Goal: Use online tool/utility: Utilize a website feature to perform a specific function

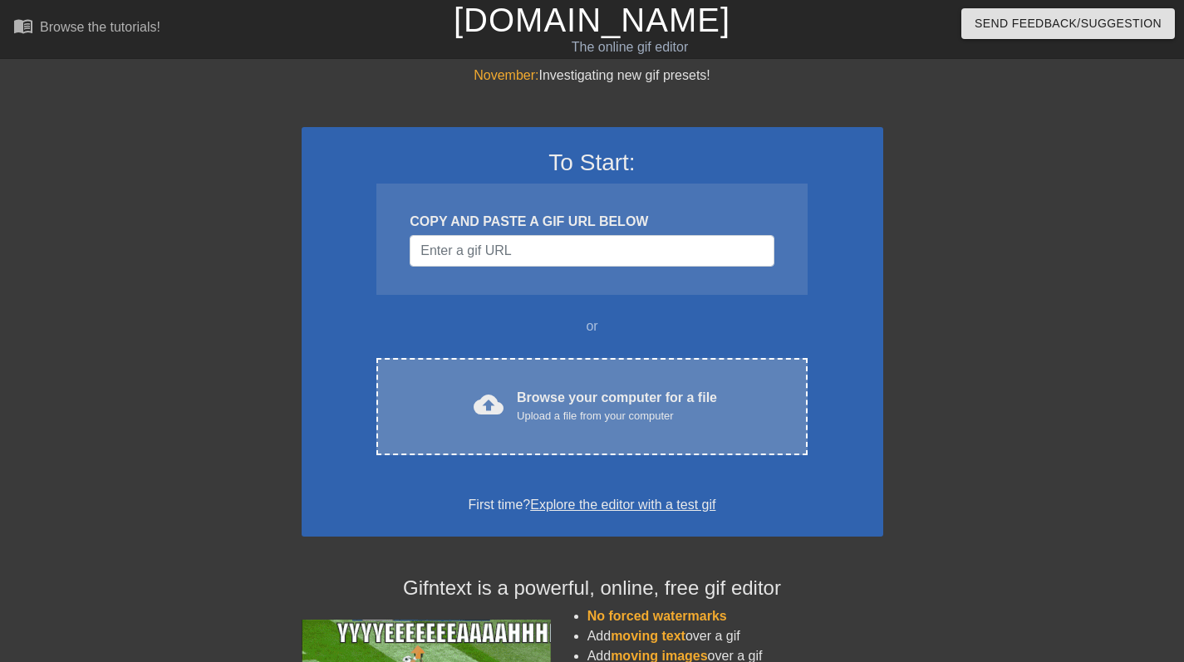
click at [517, 382] on div "cloud_upload Browse your computer for a file Upload a file from your computer C…" at bounding box center [591, 406] width 430 height 97
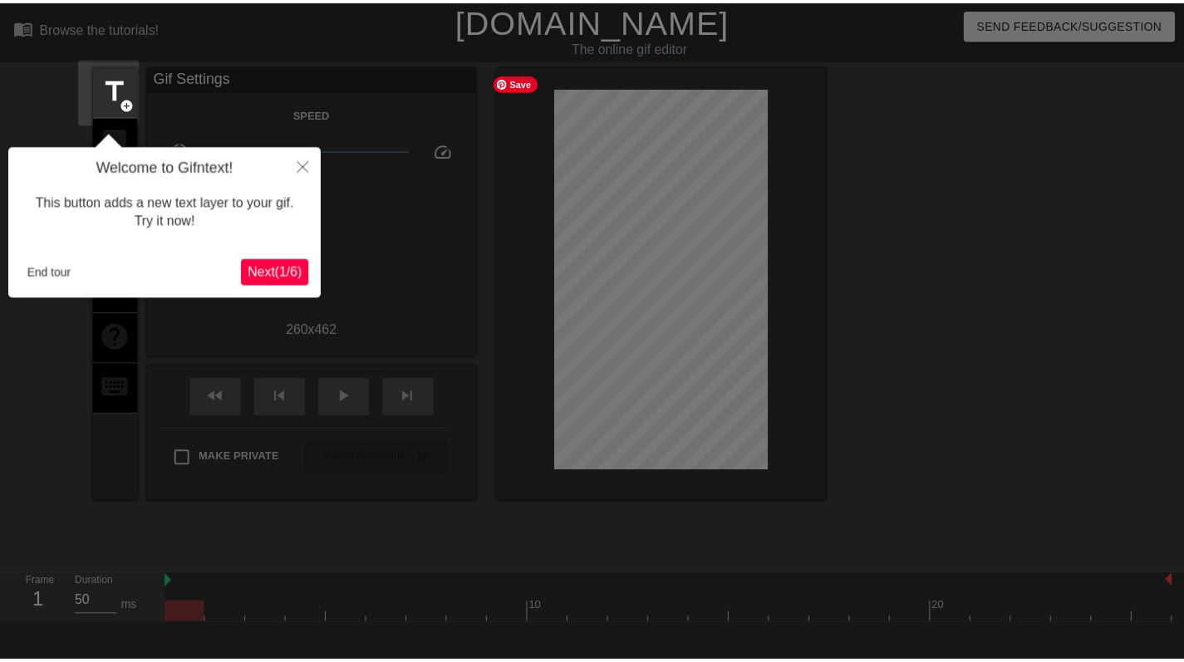
scroll to position [41, 0]
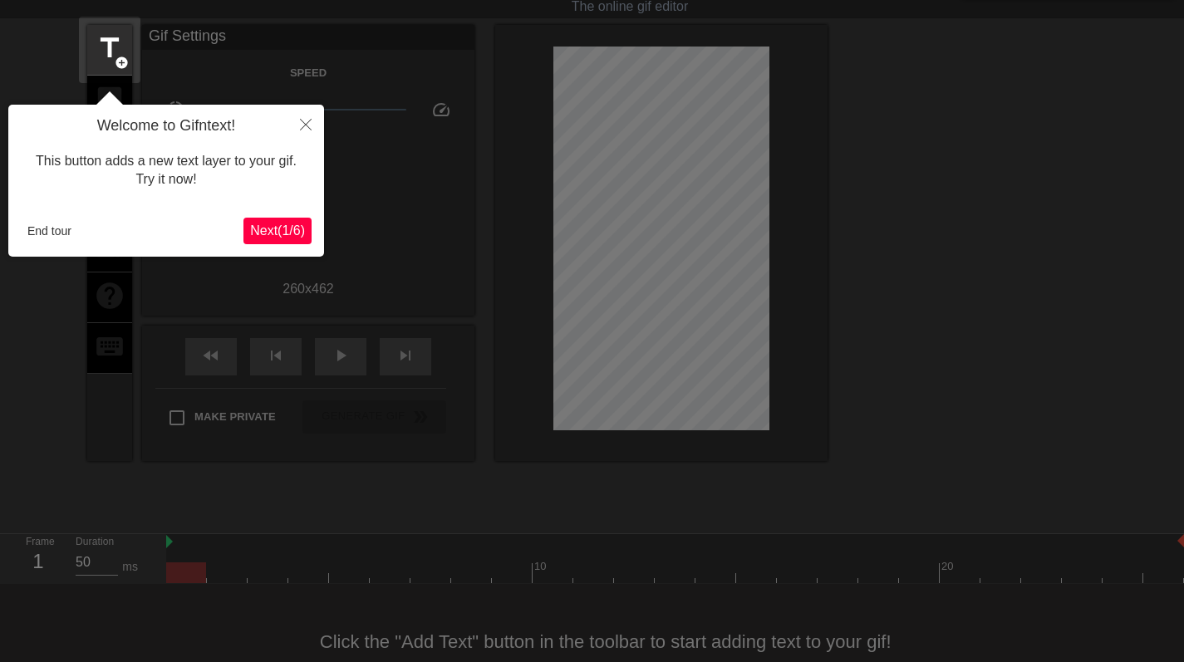
click at [259, 236] on span "Next ( 1 / 6 )" at bounding box center [277, 230] width 55 height 14
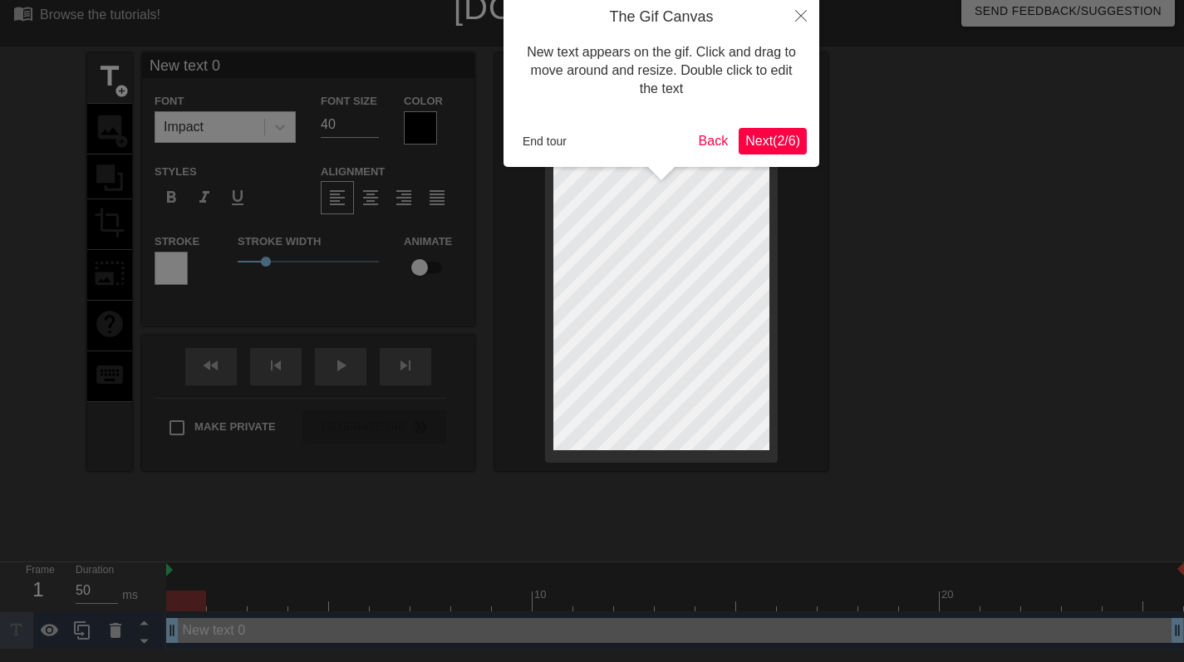
scroll to position [0, 0]
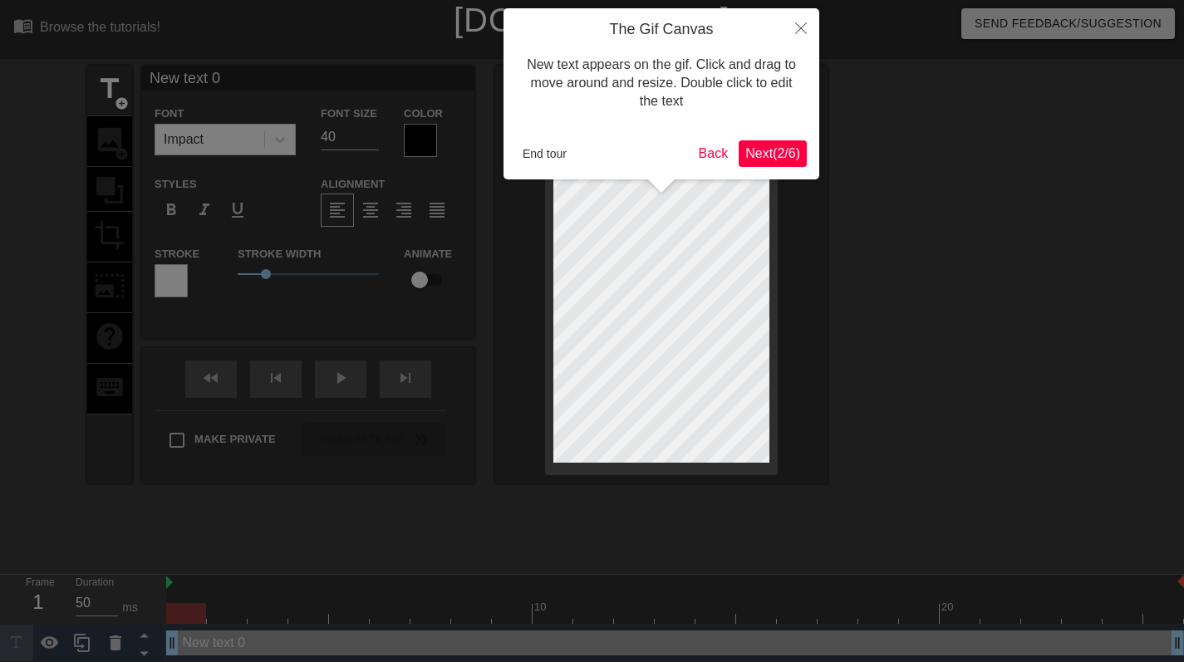
click at [773, 153] on span "Next ( 2 / 6 )" at bounding box center [772, 153] width 55 height 14
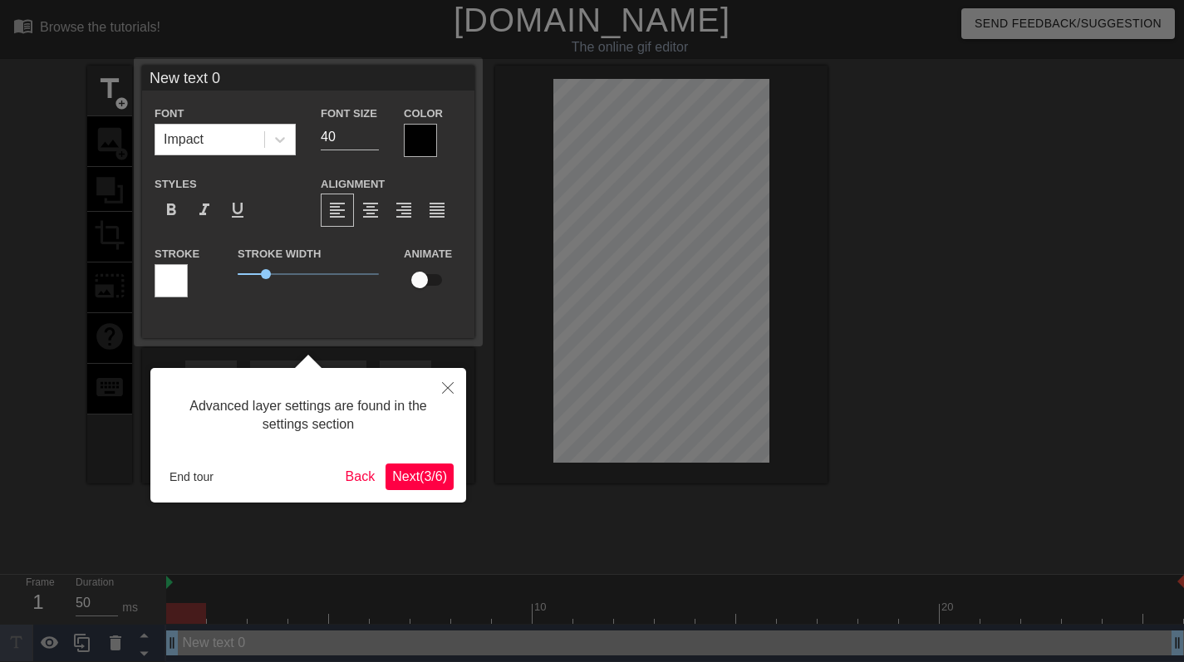
scroll to position [2, 0]
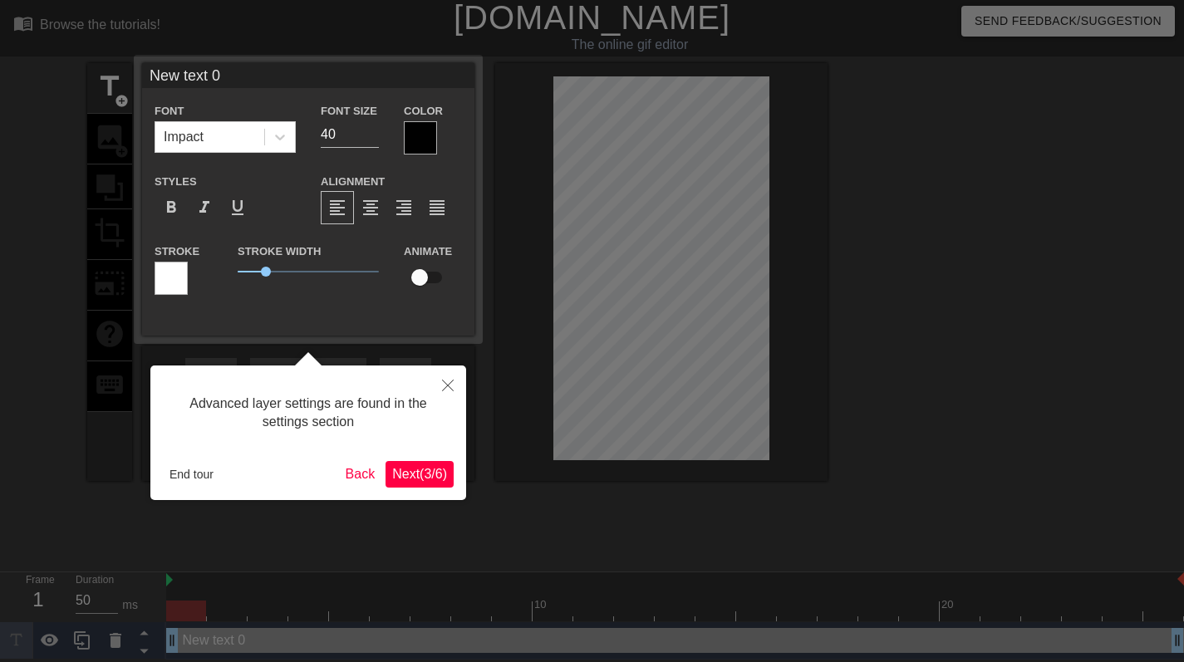
click at [408, 472] on span "Next ( 3 / 6 )" at bounding box center [419, 474] width 55 height 14
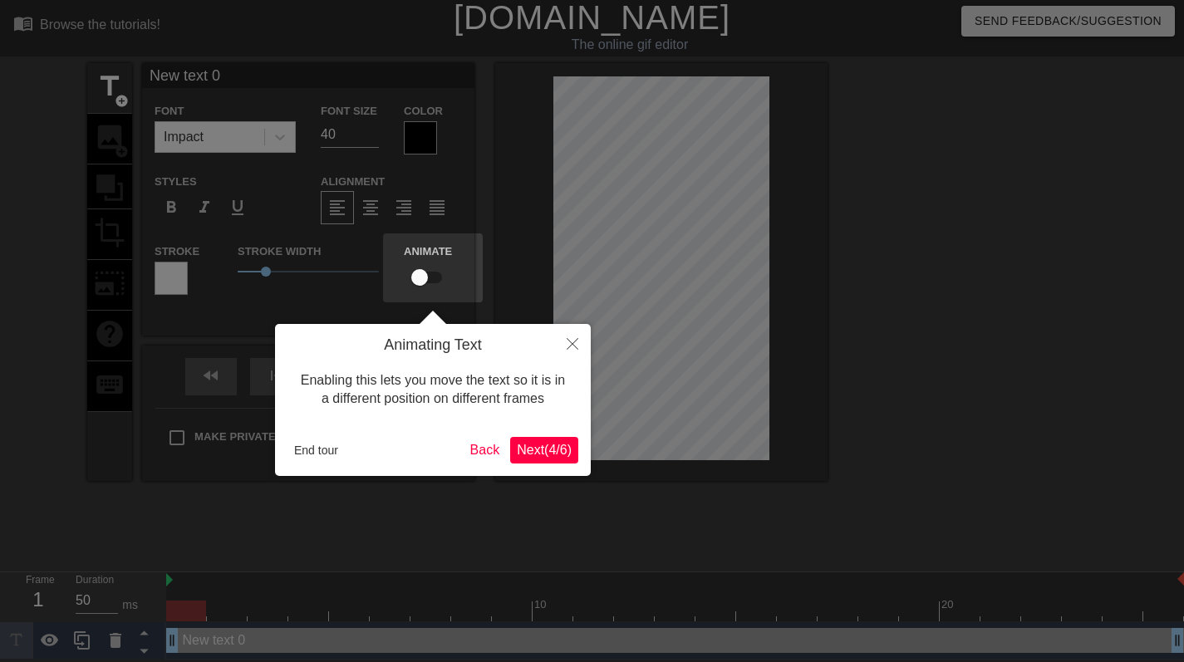
scroll to position [0, 0]
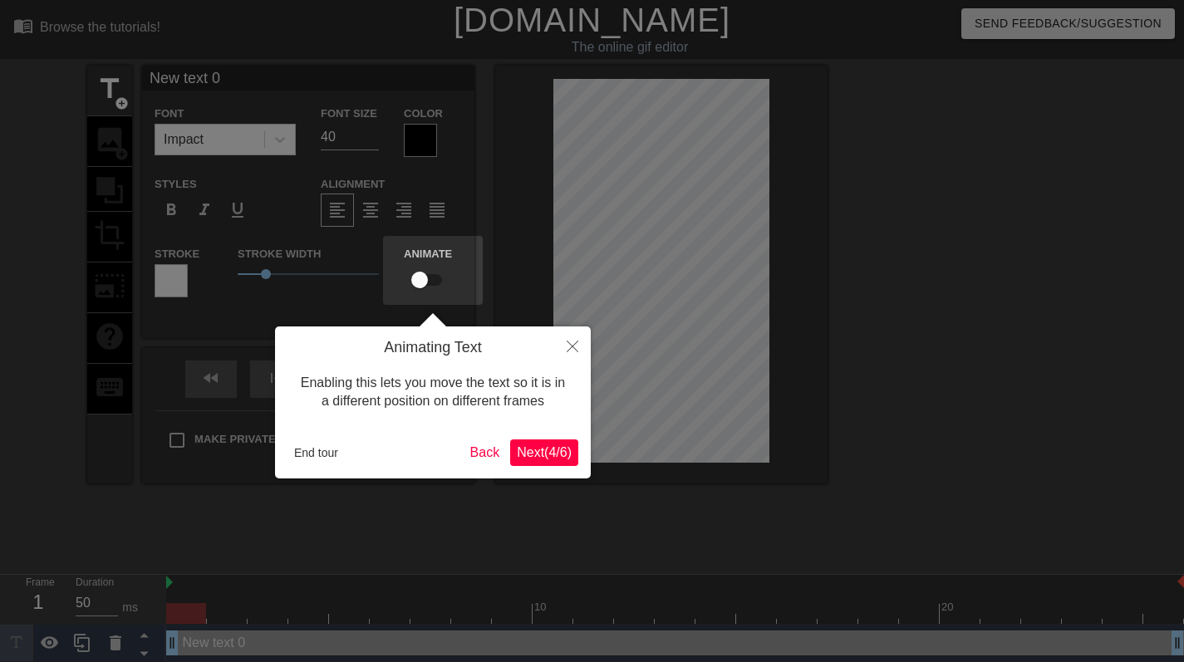
click at [540, 449] on span "Next ( 4 / 6 )" at bounding box center [544, 452] width 55 height 14
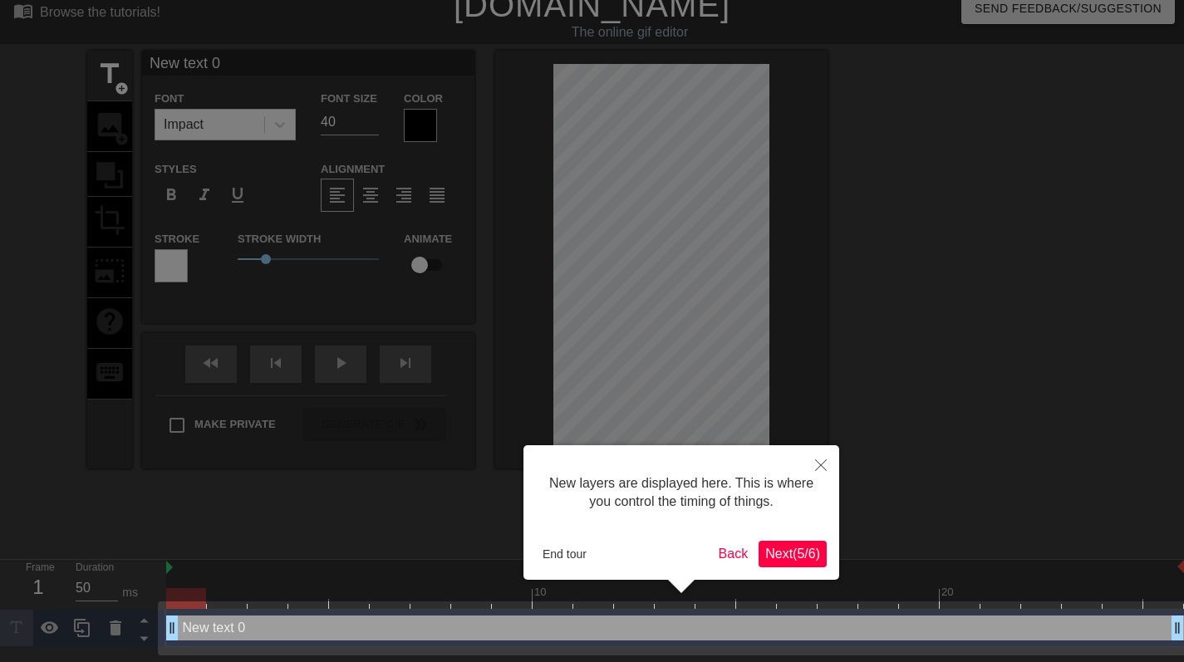
click at [794, 548] on span "Next ( 5 / 6 )" at bounding box center [792, 554] width 55 height 14
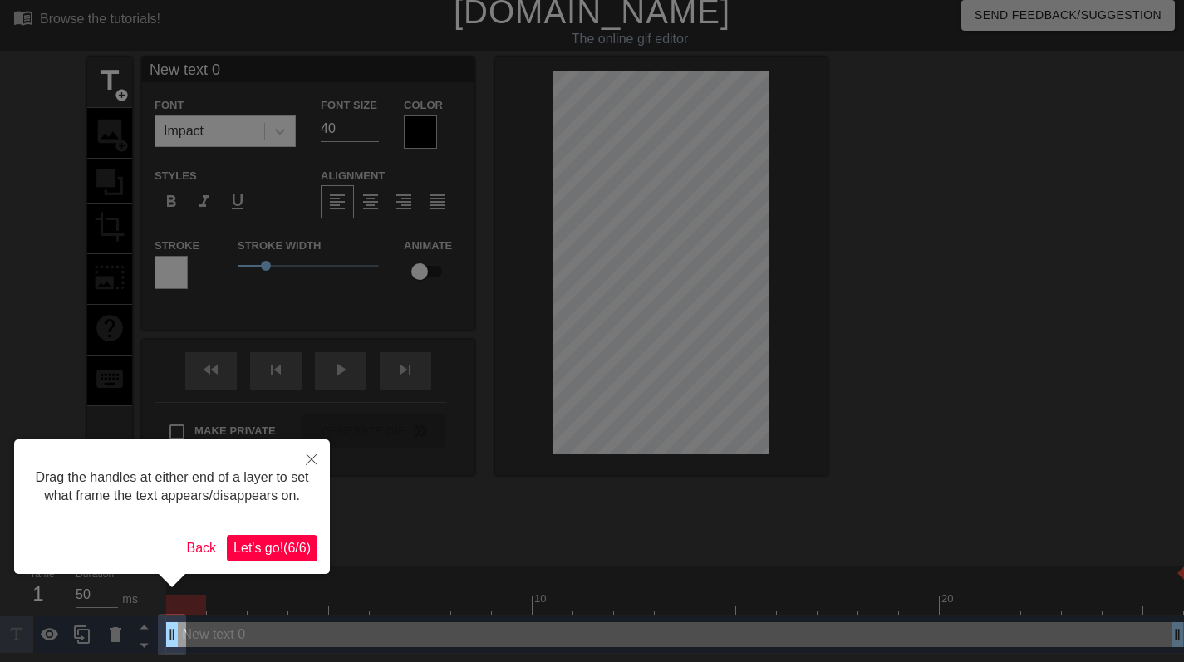
scroll to position [0, 0]
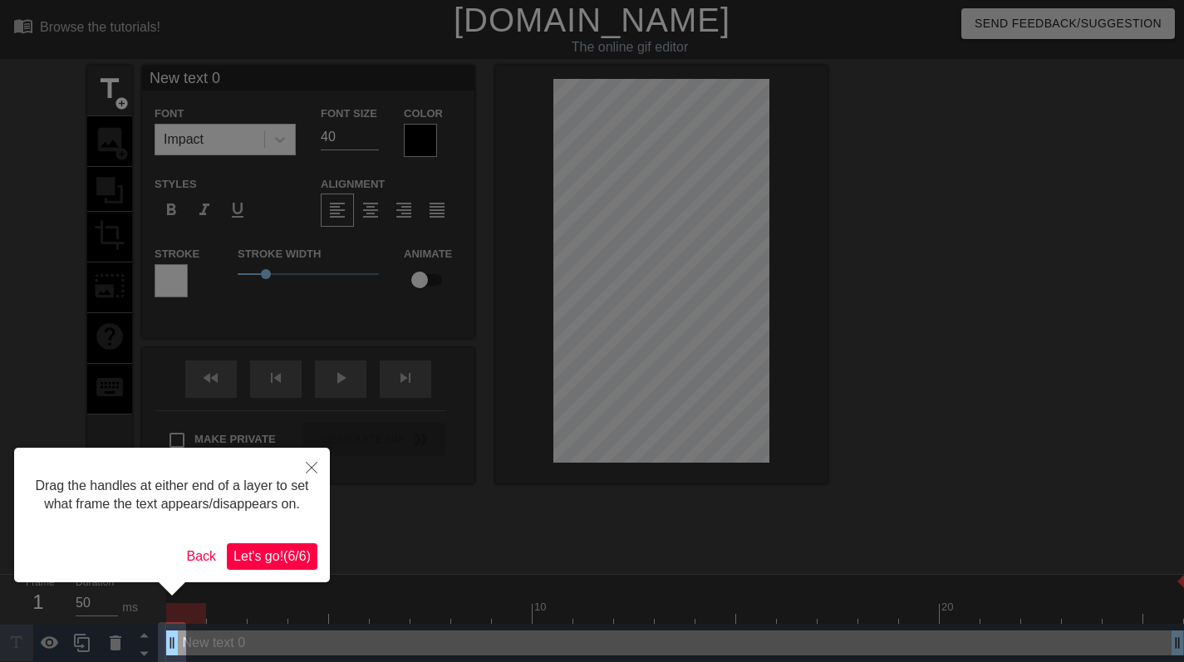
click at [285, 570] on button "Let's go! ( 6 / 6 )" at bounding box center [272, 556] width 91 height 27
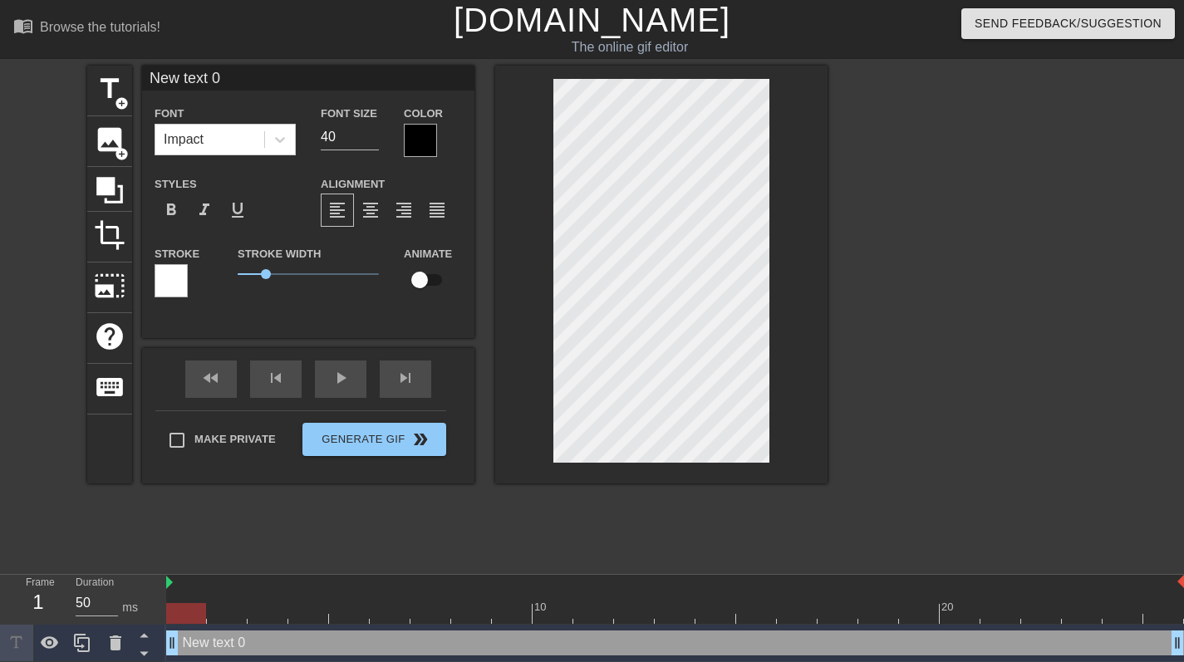
scroll to position [2, 4]
drag, startPoint x: 243, startPoint y: 80, endPoint x: 84, endPoint y: 77, distance: 159.5
click at [84, 78] on div "title add_circle image add_circle crop photo_size_select_large help keyboard Ne…" at bounding box center [592, 315] width 1184 height 498
type input "Trauma Roleplay"
click at [346, 138] on input "40" at bounding box center [350, 137] width 58 height 27
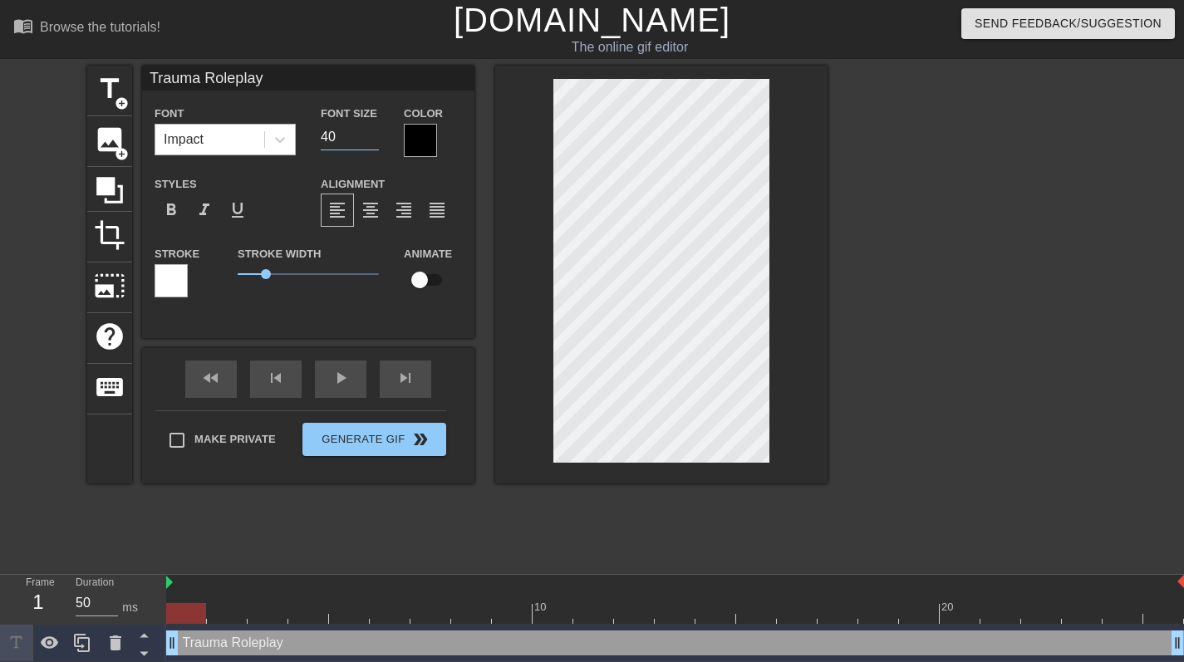
drag, startPoint x: 349, startPoint y: 137, endPoint x: 260, endPoint y: 135, distance: 88.9
click at [260, 135] on div "Font Impact Font Size 40 Color" at bounding box center [308, 130] width 332 height 54
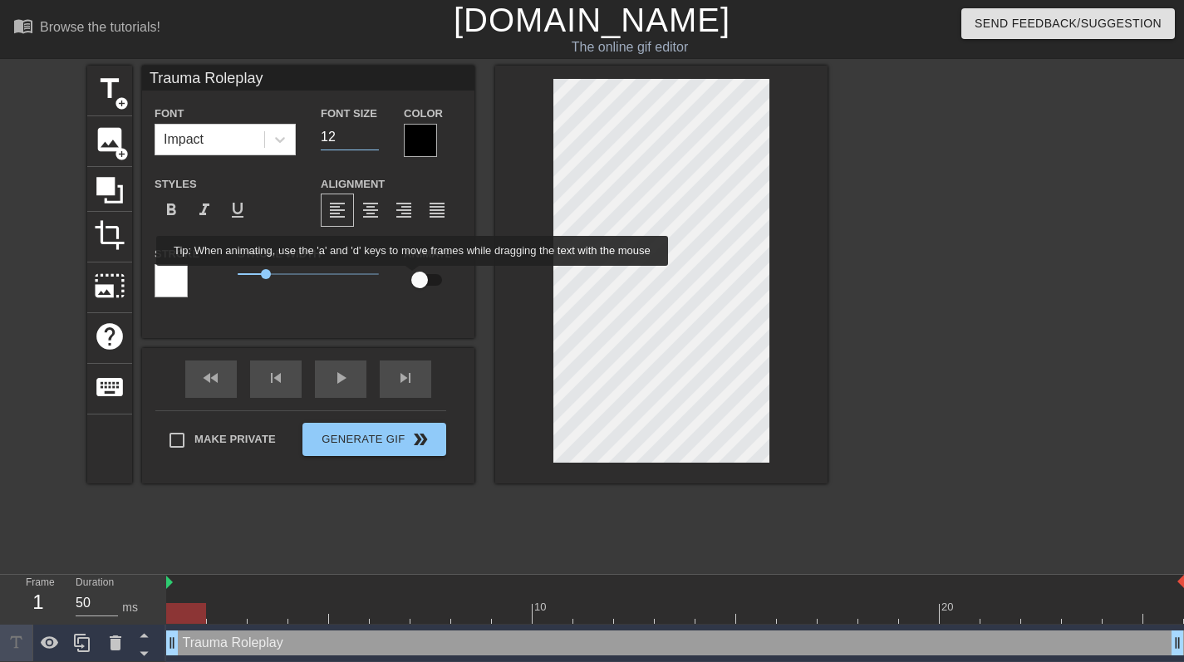
type input "12"
click at [425, 280] on input "checkbox" at bounding box center [419, 280] width 95 height 32
checkbox input "true"
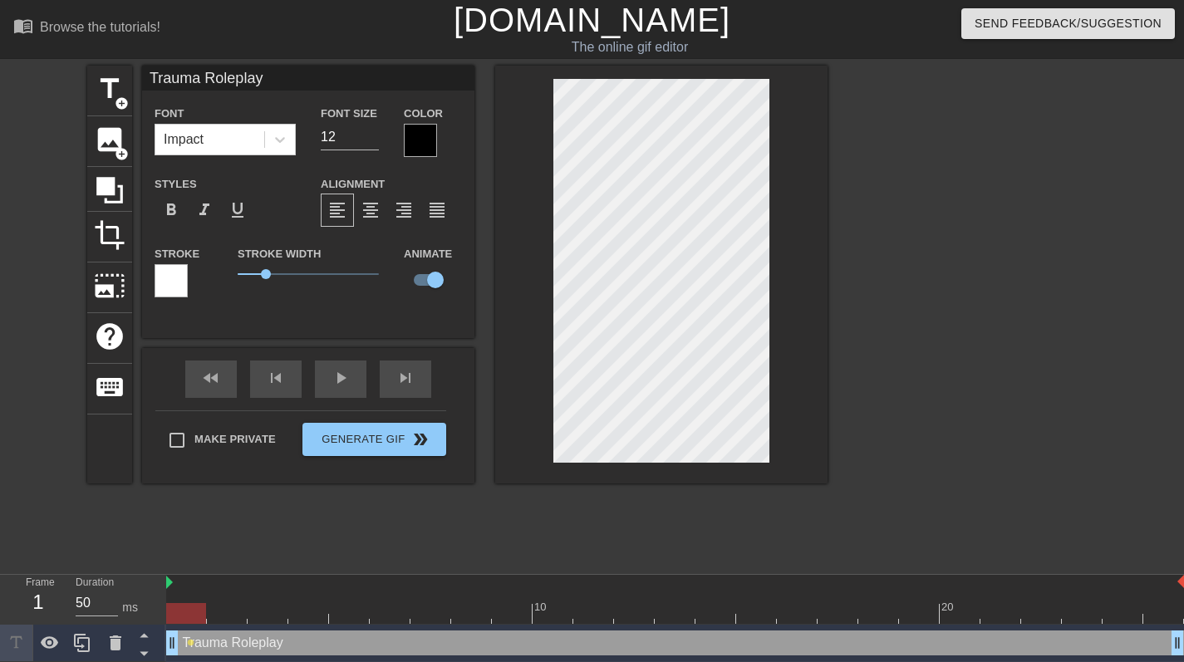
scroll to position [0, 12]
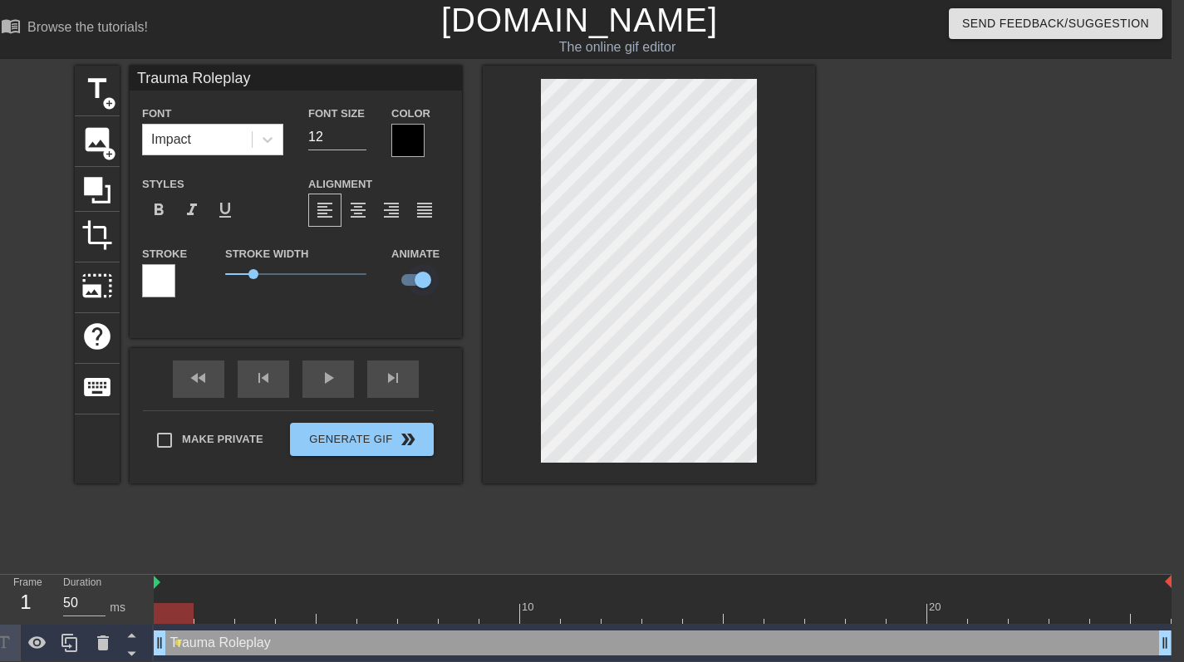
click at [416, 276] on input "checkbox" at bounding box center [423, 280] width 95 height 32
click at [416, 276] on input "checkbox" at bounding box center [407, 280] width 95 height 32
checkbox input "true"
click at [176, 624] on div "10 20" at bounding box center [663, 600] width 1018 height 50
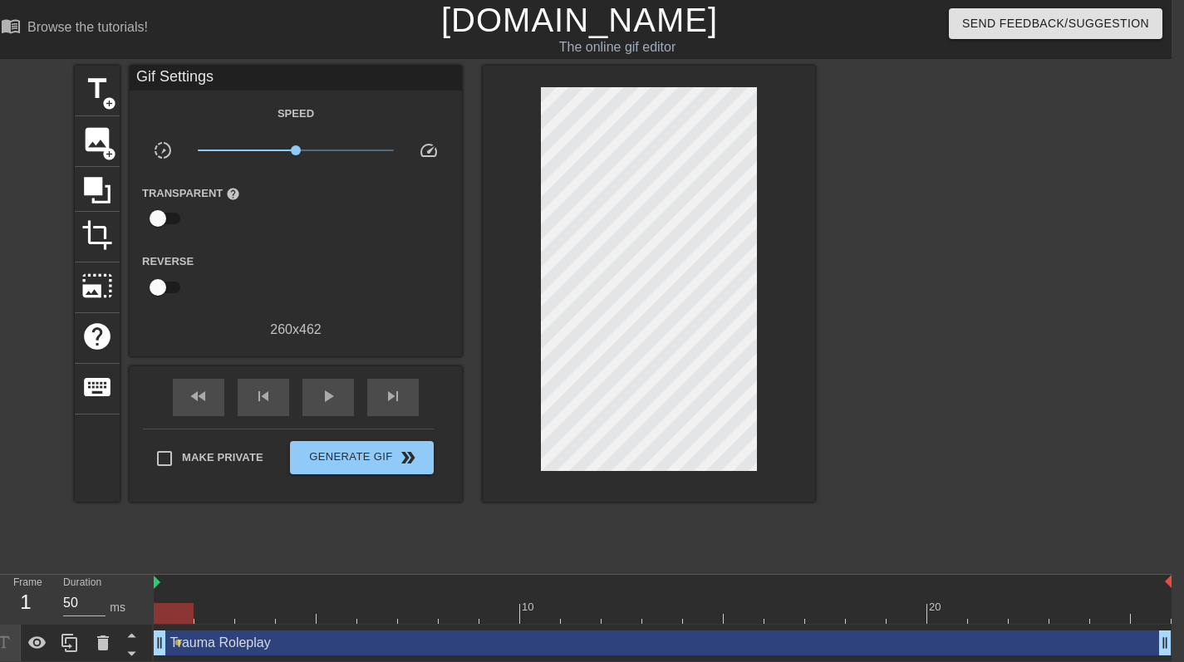
click at [179, 616] on div at bounding box center [174, 613] width 40 height 21
click at [212, 616] on div at bounding box center [663, 613] width 1018 height 21
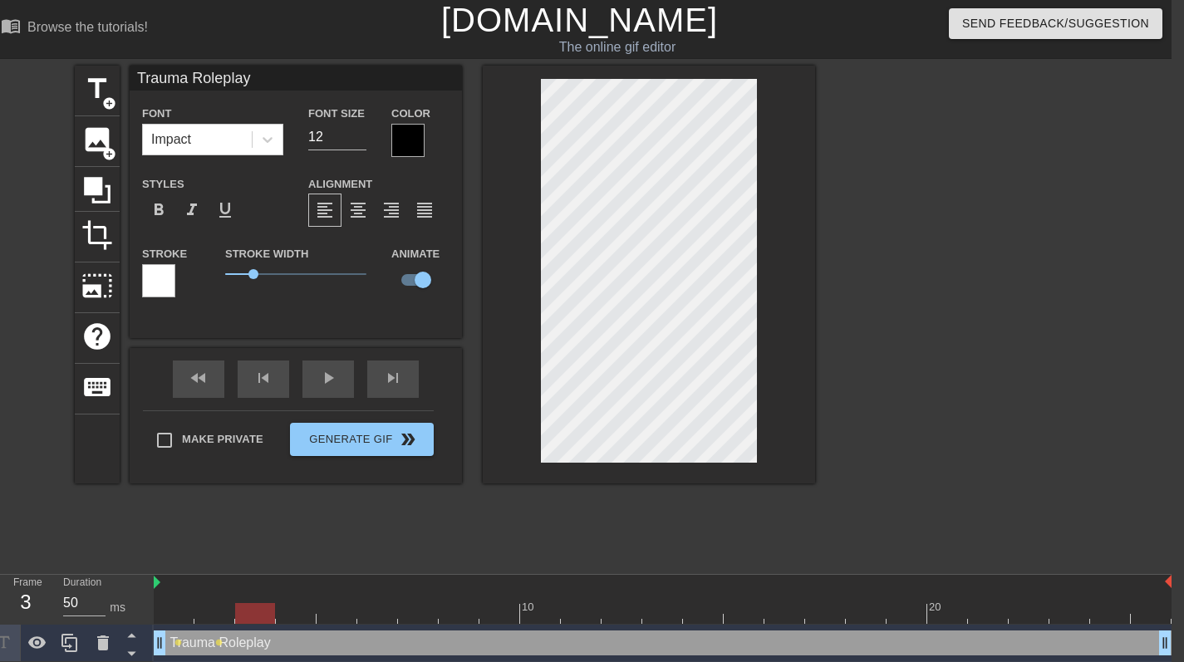
click at [254, 610] on div at bounding box center [663, 613] width 1018 height 21
click at [209, 615] on div at bounding box center [663, 613] width 1018 height 21
click at [246, 615] on div at bounding box center [663, 613] width 1018 height 21
click at [292, 609] on div at bounding box center [663, 613] width 1018 height 21
click at [340, 616] on div at bounding box center [663, 613] width 1018 height 21
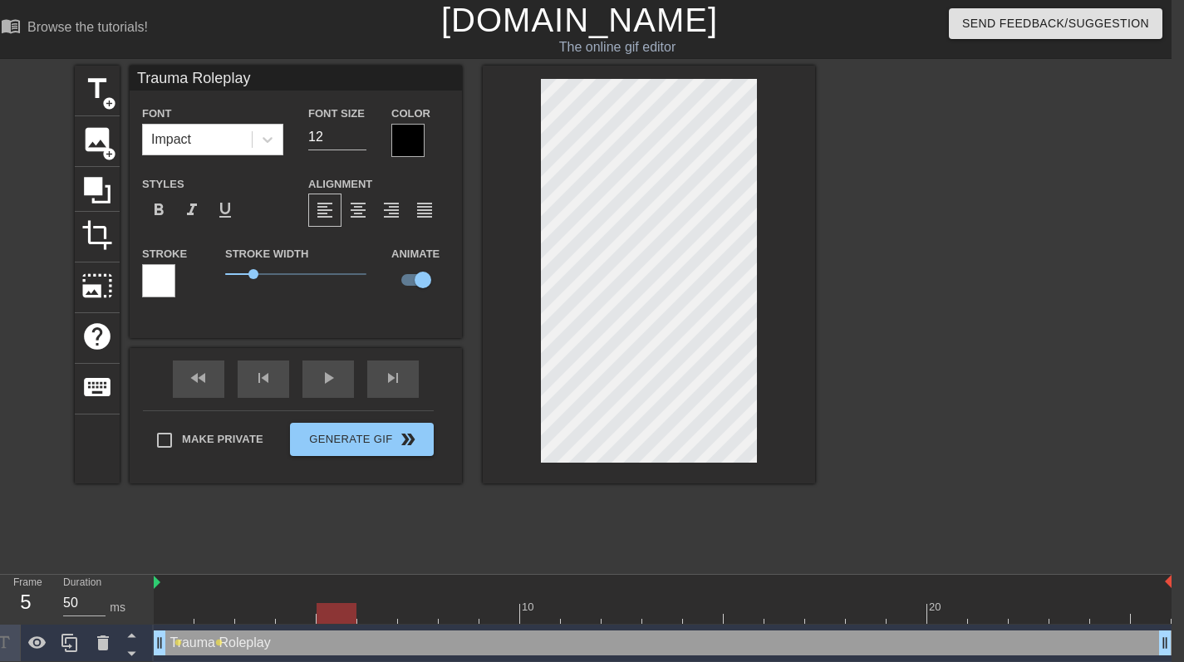
click at [376, 614] on div at bounding box center [663, 613] width 1018 height 21
click at [413, 609] on div at bounding box center [663, 613] width 1018 height 21
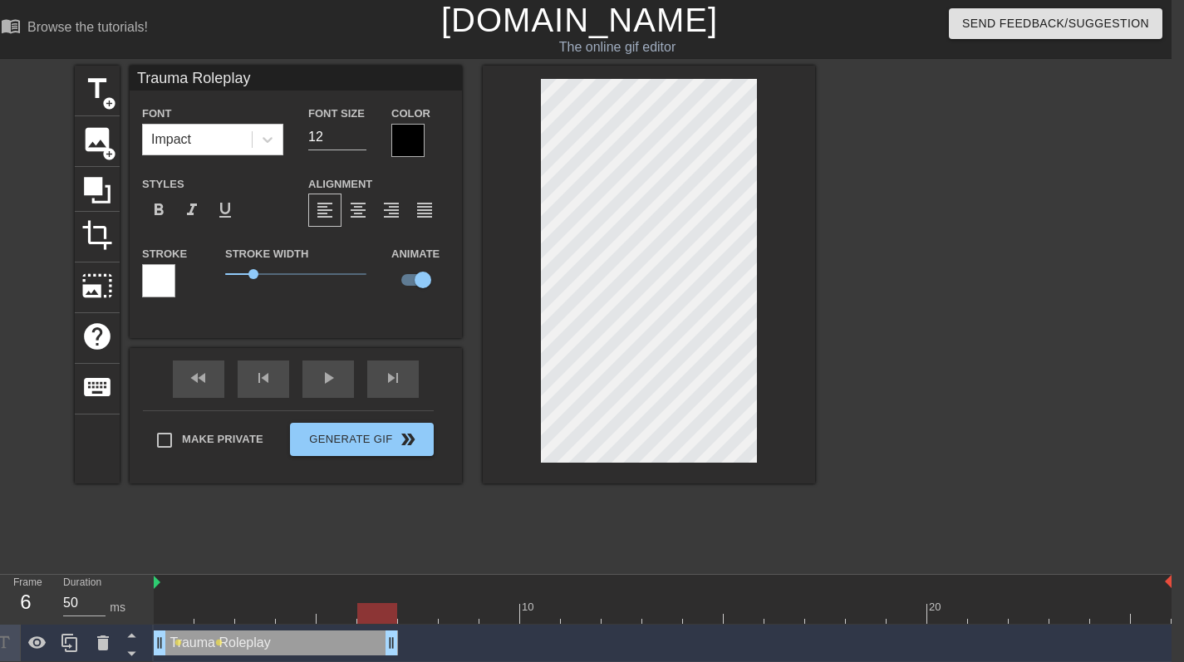
drag, startPoint x: 1166, startPoint y: 639, endPoint x: 404, endPoint y: 674, distance: 762.7
click at [410, 662] on html "menu_book Browse the tutorials! [DOMAIN_NAME] The online gif editor Send Feedba…" at bounding box center [580, 331] width 1184 height 662
drag, startPoint x: 393, startPoint y: 640, endPoint x: 444, endPoint y: 644, distance: 50.9
click at [444, 644] on div "Trauma Roleplay drag_handle drag_handle lens lens" at bounding box center [663, 643] width 1018 height 25
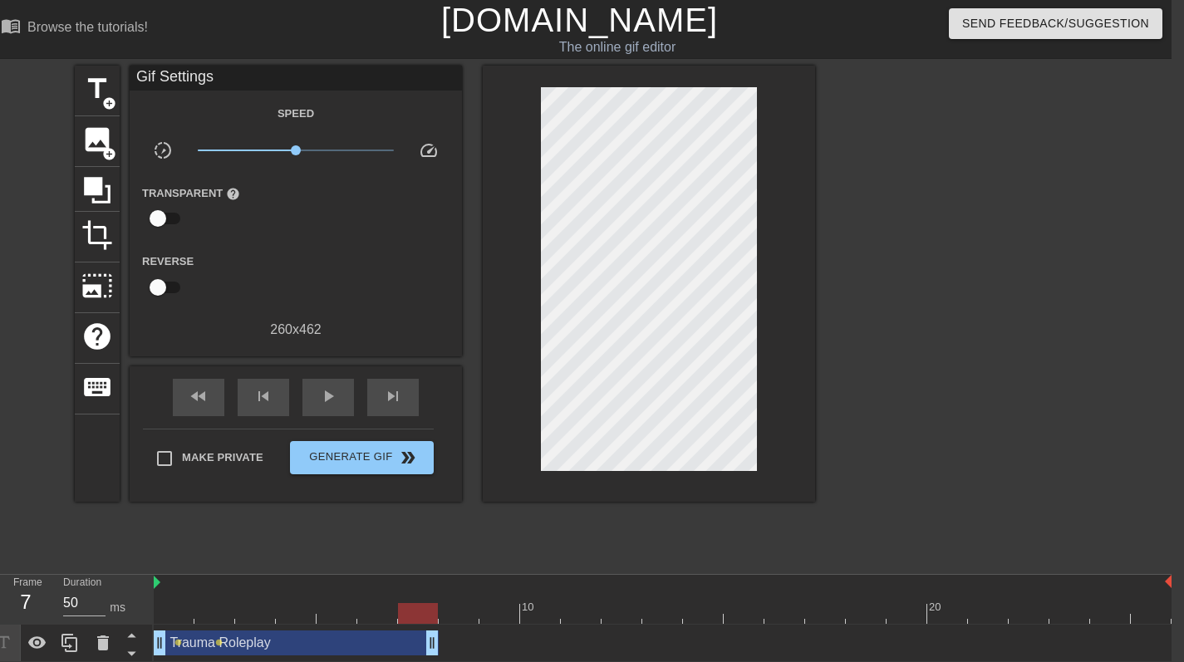
click at [487, 545] on div "title add_circle image add_circle crop photo_size_select_large help keyboard Gi…" at bounding box center [445, 315] width 740 height 498
click at [517, 615] on div at bounding box center [663, 613] width 1018 height 21
click at [177, 606] on div at bounding box center [663, 613] width 1018 height 21
click at [215, 607] on div at bounding box center [663, 613] width 1018 height 21
click at [247, 608] on div at bounding box center [663, 613] width 1018 height 21
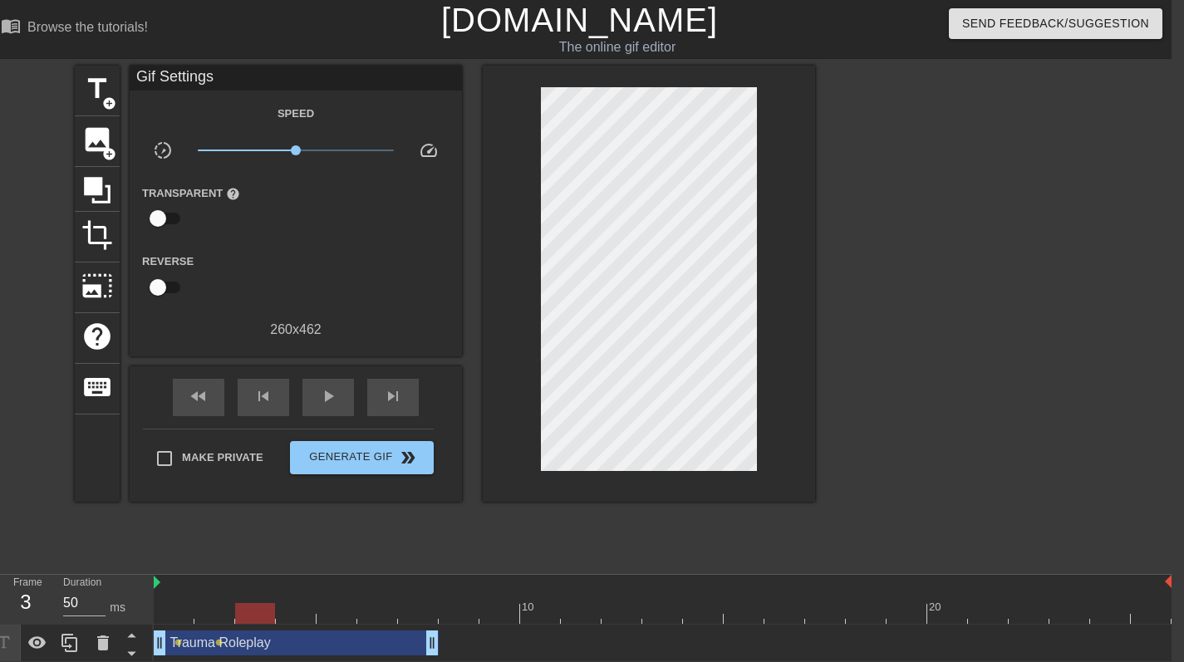
click at [273, 606] on div at bounding box center [255, 613] width 40 height 21
click at [306, 614] on div at bounding box center [663, 613] width 1018 height 21
click at [327, 614] on div at bounding box center [663, 613] width 1018 height 21
click at [366, 614] on div at bounding box center [663, 613] width 1018 height 21
click at [425, 616] on div at bounding box center [663, 613] width 1018 height 21
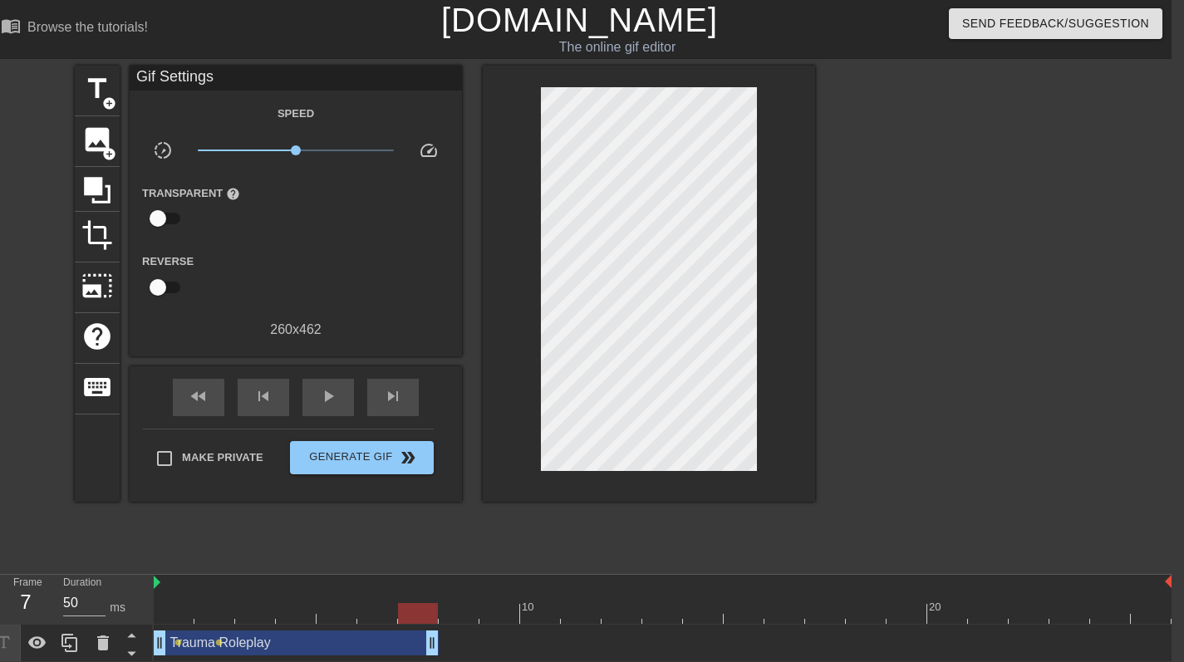
click at [466, 616] on div at bounding box center [663, 613] width 1018 height 21
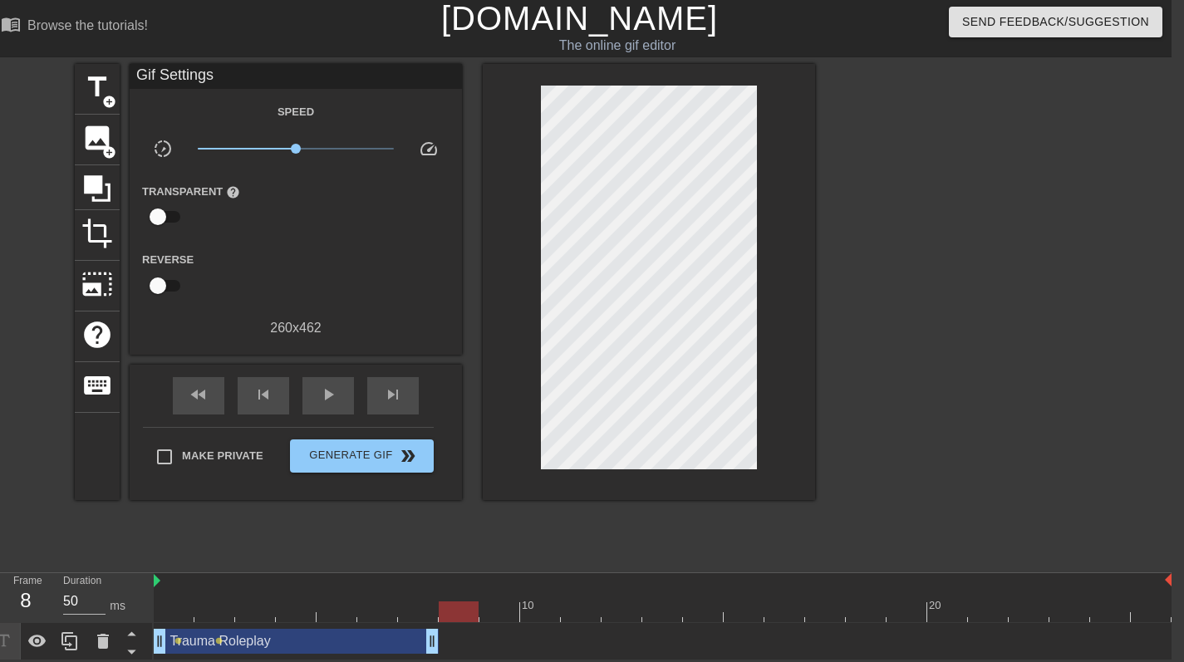
scroll to position [2, 0]
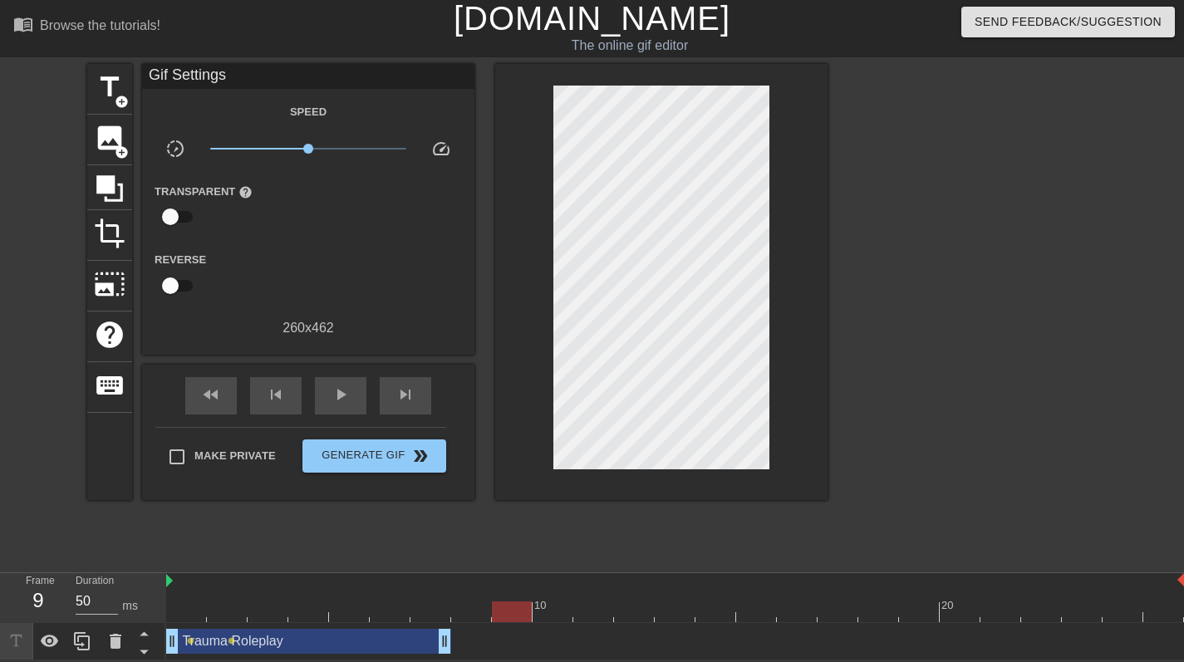
click at [513, 607] on div at bounding box center [675, 612] width 1018 height 21
click at [561, 602] on div at bounding box center [675, 612] width 1018 height 21
click at [593, 602] on div at bounding box center [675, 612] width 1018 height 21
click at [626, 602] on div at bounding box center [675, 612] width 1018 height 21
click at [626, 602] on div at bounding box center [634, 612] width 40 height 21
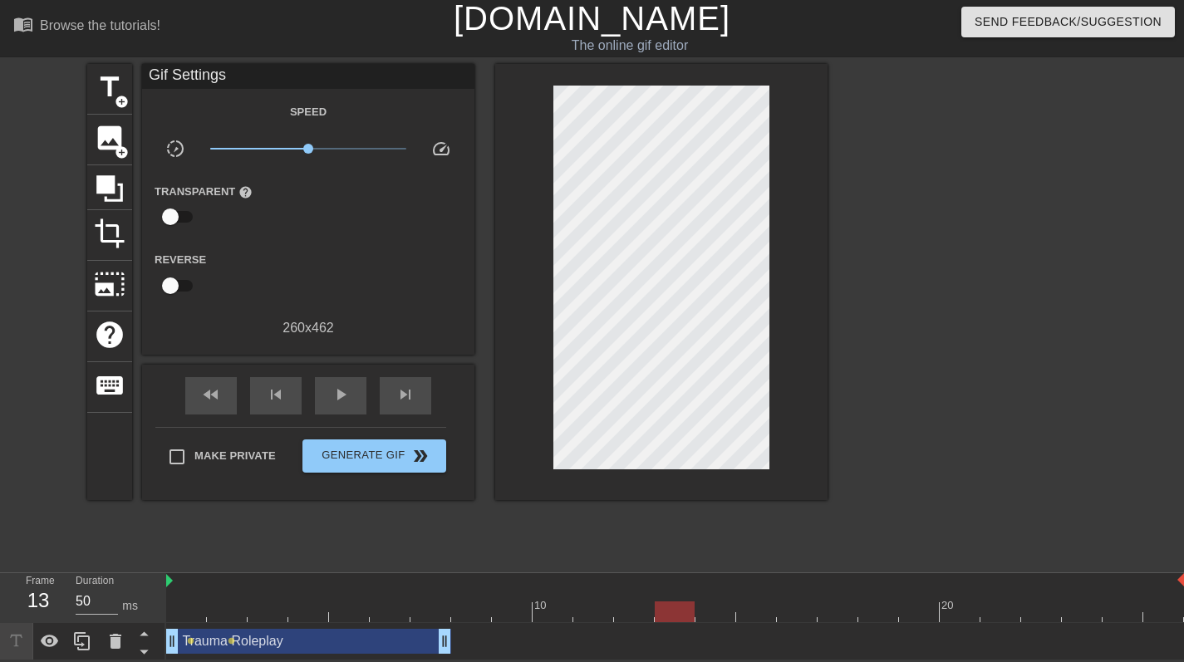
click at [659, 602] on div at bounding box center [675, 612] width 1018 height 21
click at [690, 602] on div at bounding box center [675, 612] width 40 height 21
click at [718, 602] on div at bounding box center [675, 612] width 1018 height 21
click at [754, 602] on div at bounding box center [675, 612] width 1018 height 21
click at [782, 602] on div at bounding box center [675, 612] width 1018 height 21
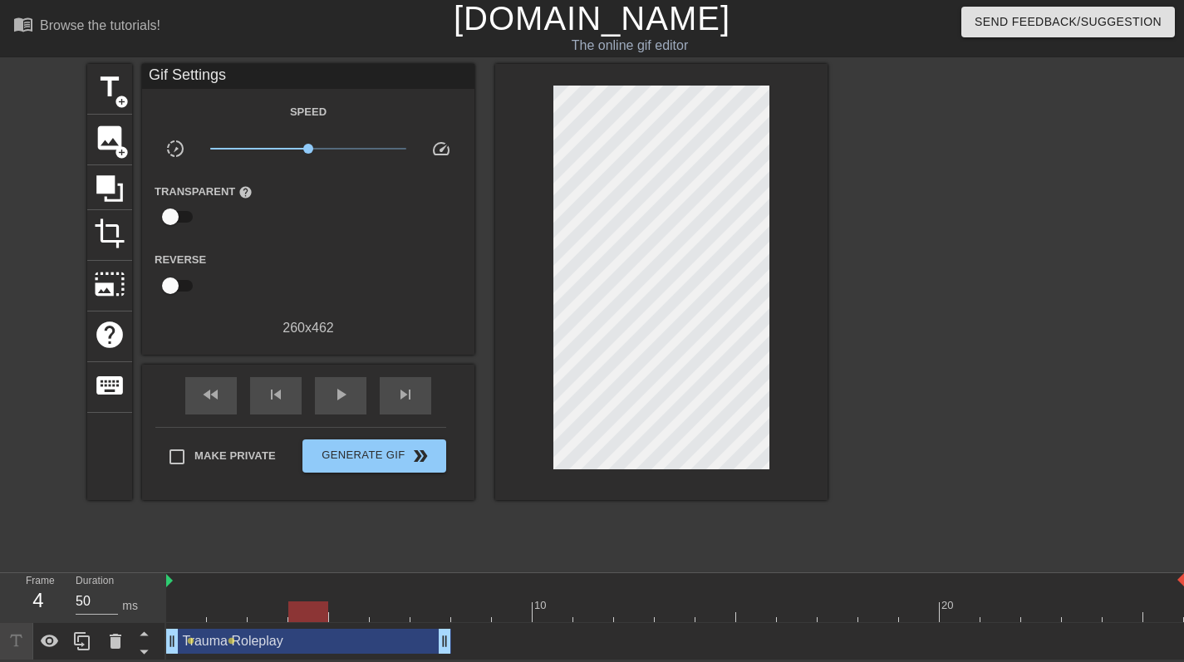
click at [312, 608] on div at bounding box center [675, 612] width 1018 height 21
click at [113, 90] on span "title" at bounding box center [110, 87] width 32 height 32
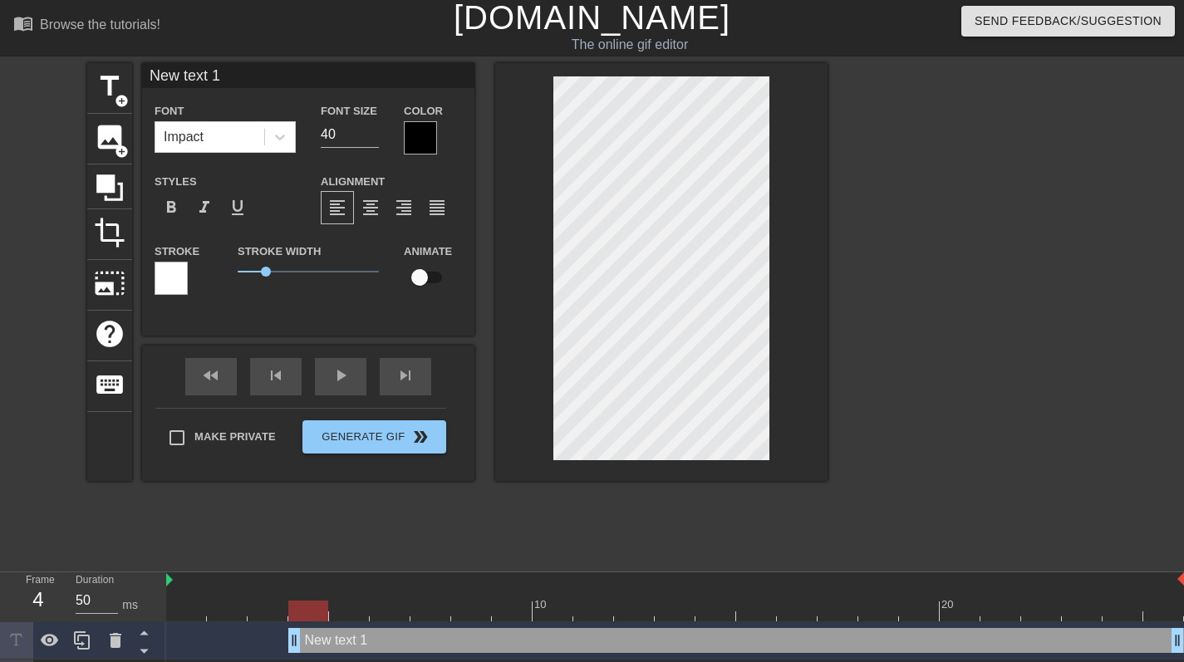
drag, startPoint x: 294, startPoint y: 80, endPoint x: 2, endPoint y: 76, distance: 292.5
click at [2, 76] on div "title add_circle image add_circle crop photo_size_select_large help keyboard Ne…" at bounding box center [592, 312] width 1184 height 498
paste input
click at [244, 68] on input at bounding box center [308, 75] width 332 height 25
paste input "T"
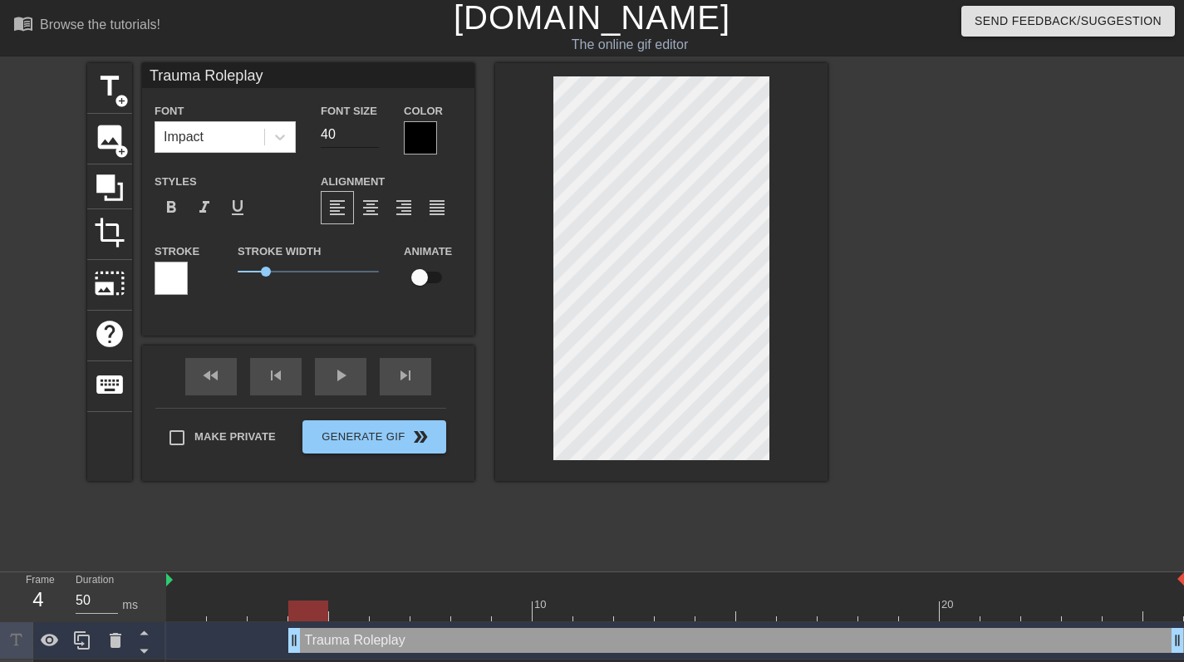
type input "Trauma Roleplay"
drag, startPoint x: 348, startPoint y: 136, endPoint x: 258, endPoint y: 134, distance: 90.6
click at [258, 136] on div "Font Impact Font Size 40 Color" at bounding box center [308, 128] width 332 height 54
type input "14"
click at [428, 278] on input "checkbox" at bounding box center [419, 278] width 95 height 32
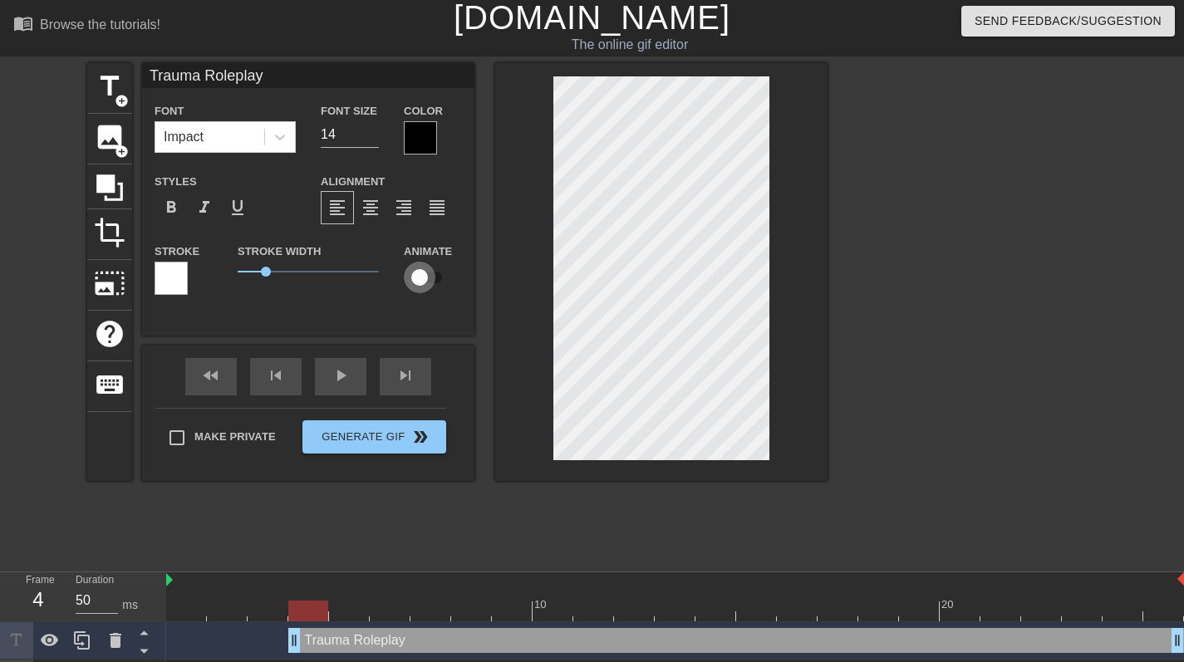
checkbox input "true"
click at [351, 616] on div at bounding box center [675, 611] width 1018 height 21
click at [395, 616] on div at bounding box center [675, 611] width 1018 height 21
click at [433, 620] on div at bounding box center [675, 611] width 1018 height 21
click at [459, 619] on div at bounding box center [675, 611] width 1018 height 21
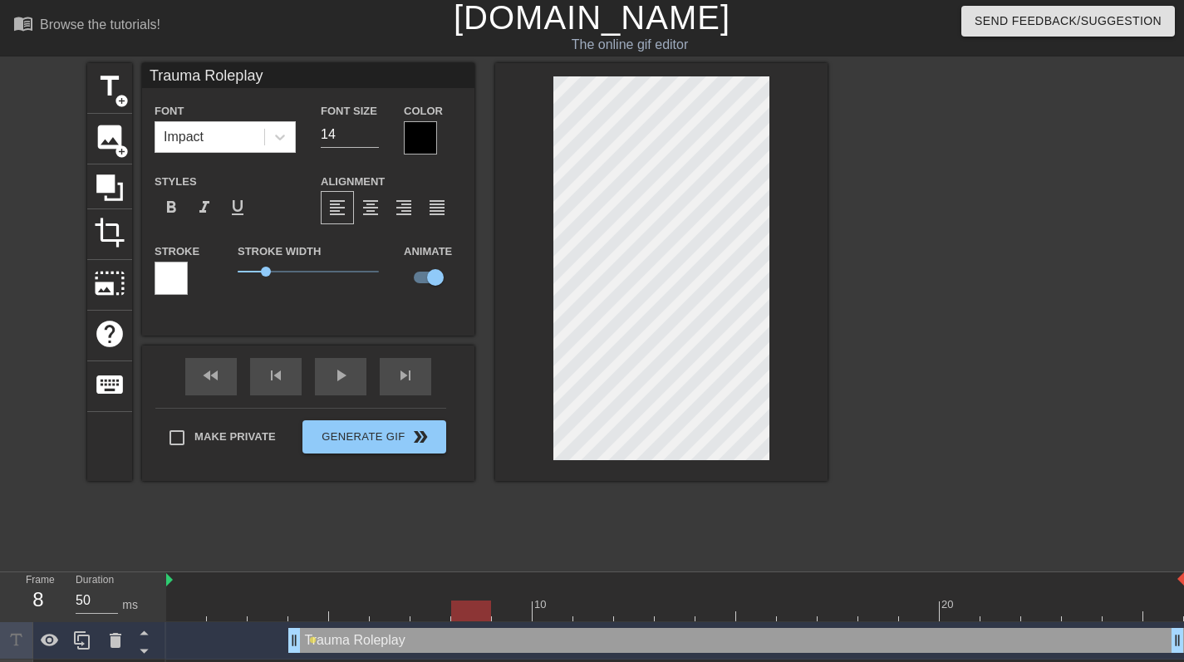
click at [483, 619] on div at bounding box center [471, 611] width 40 height 21
click at [359, 611] on div at bounding box center [675, 611] width 1018 height 21
click at [396, 599] on div at bounding box center [390, 599] width 41 height 21
click at [441, 607] on div at bounding box center [675, 611] width 1018 height 21
click at [468, 605] on div at bounding box center [675, 611] width 1018 height 21
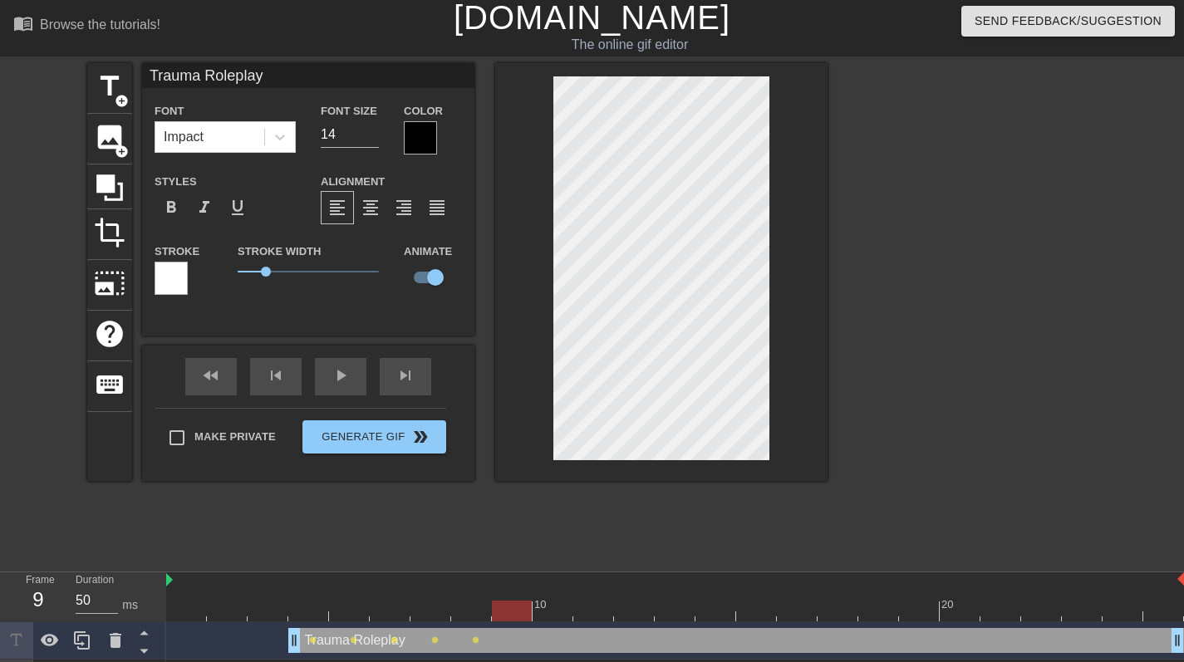
click at [518, 608] on div at bounding box center [675, 611] width 1018 height 21
click at [554, 614] on div at bounding box center [675, 611] width 1018 height 21
click at [603, 603] on div at bounding box center [675, 611] width 1018 height 21
click at [646, 618] on div at bounding box center [675, 611] width 1018 height 21
click at [667, 611] on div at bounding box center [675, 611] width 1018 height 21
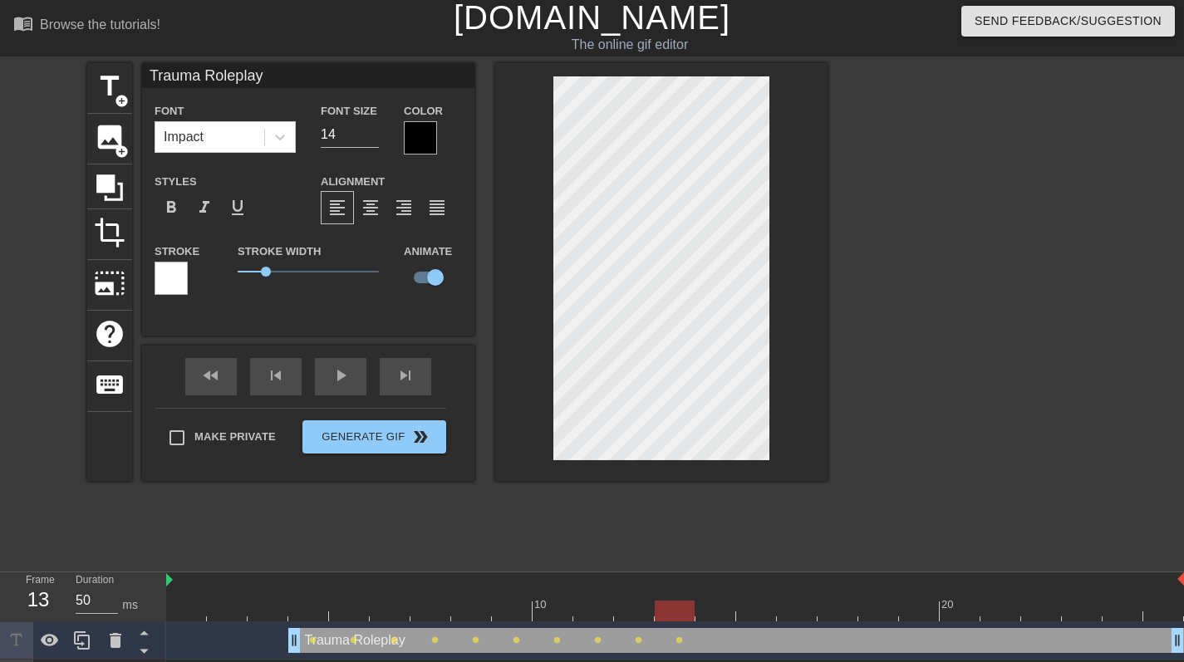
click at [712, 606] on div at bounding box center [675, 611] width 1018 height 21
click at [767, 615] on div at bounding box center [675, 611] width 1018 height 21
click at [804, 613] on div at bounding box center [675, 611] width 1018 height 21
click at [843, 607] on div at bounding box center [675, 611] width 1018 height 21
click at [878, 610] on div at bounding box center [675, 611] width 1018 height 21
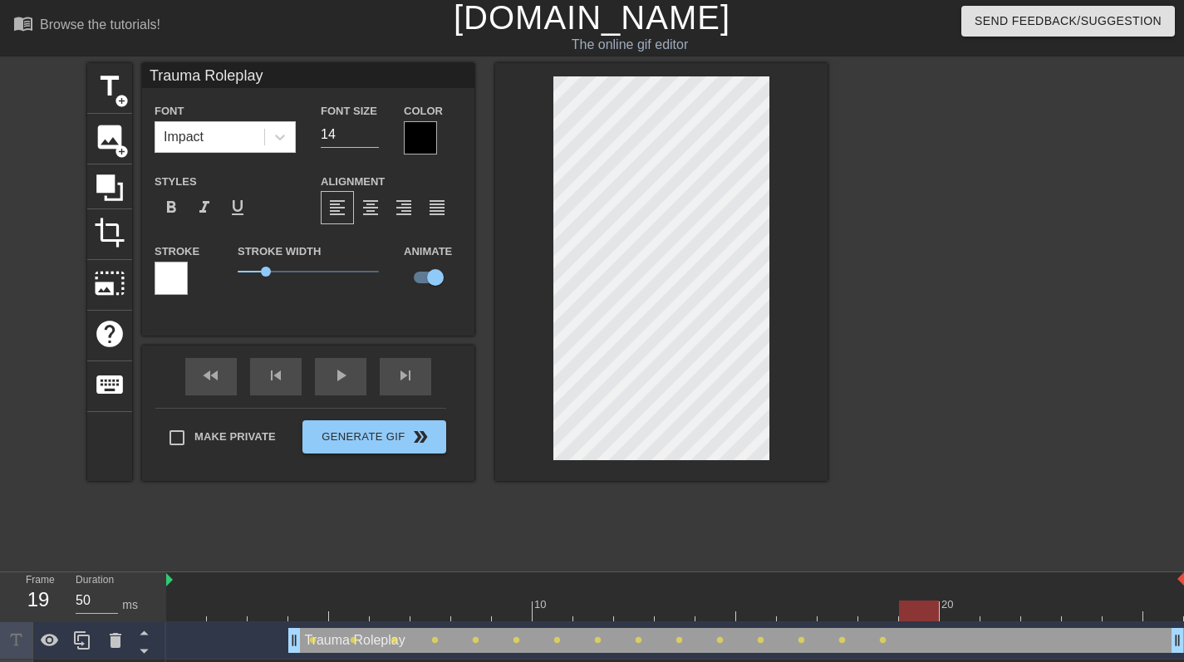
click at [911, 607] on div at bounding box center [675, 611] width 1018 height 21
click at [961, 609] on div at bounding box center [675, 611] width 1018 height 21
click at [994, 616] on div at bounding box center [675, 611] width 1018 height 21
click at [316, 614] on div at bounding box center [675, 611] width 1018 height 21
click at [356, 609] on div at bounding box center [675, 611] width 1018 height 21
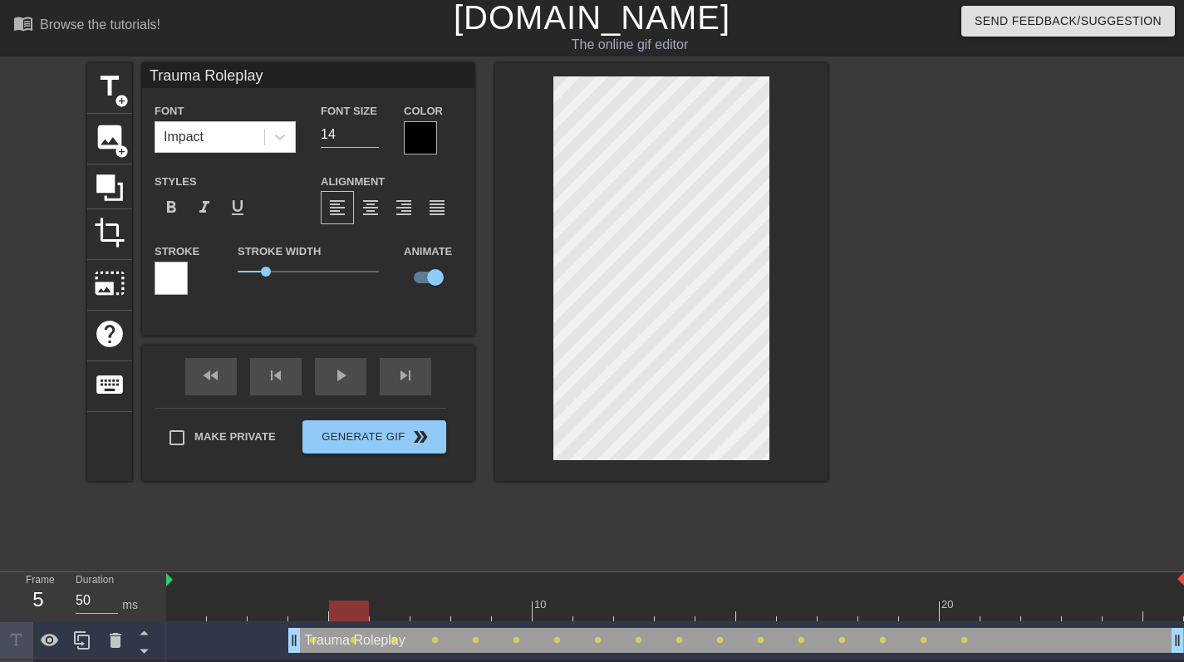
click at [392, 605] on div at bounding box center [675, 611] width 1018 height 21
click at [435, 607] on div at bounding box center [675, 611] width 1018 height 21
click at [475, 604] on div at bounding box center [675, 611] width 1018 height 21
click at [511, 619] on div at bounding box center [675, 611] width 1018 height 21
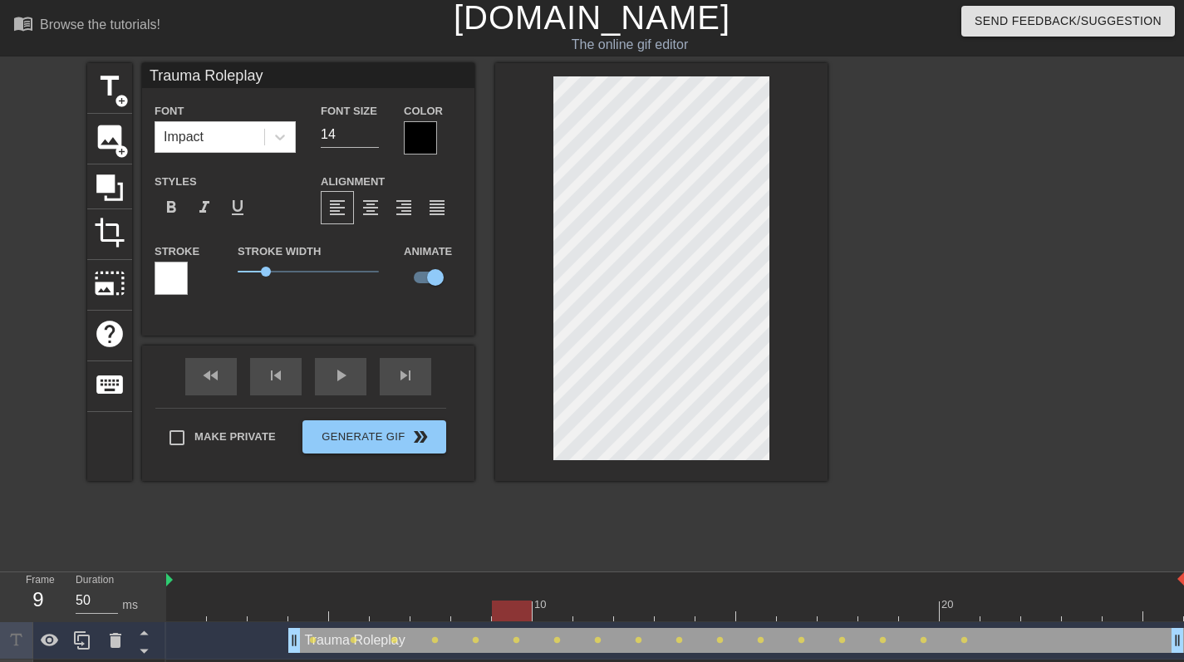
drag, startPoint x: 879, startPoint y: 311, endPoint x: 863, endPoint y: 312, distance: 15.8
click at [880, 312] on div at bounding box center [971, 312] width 249 height 498
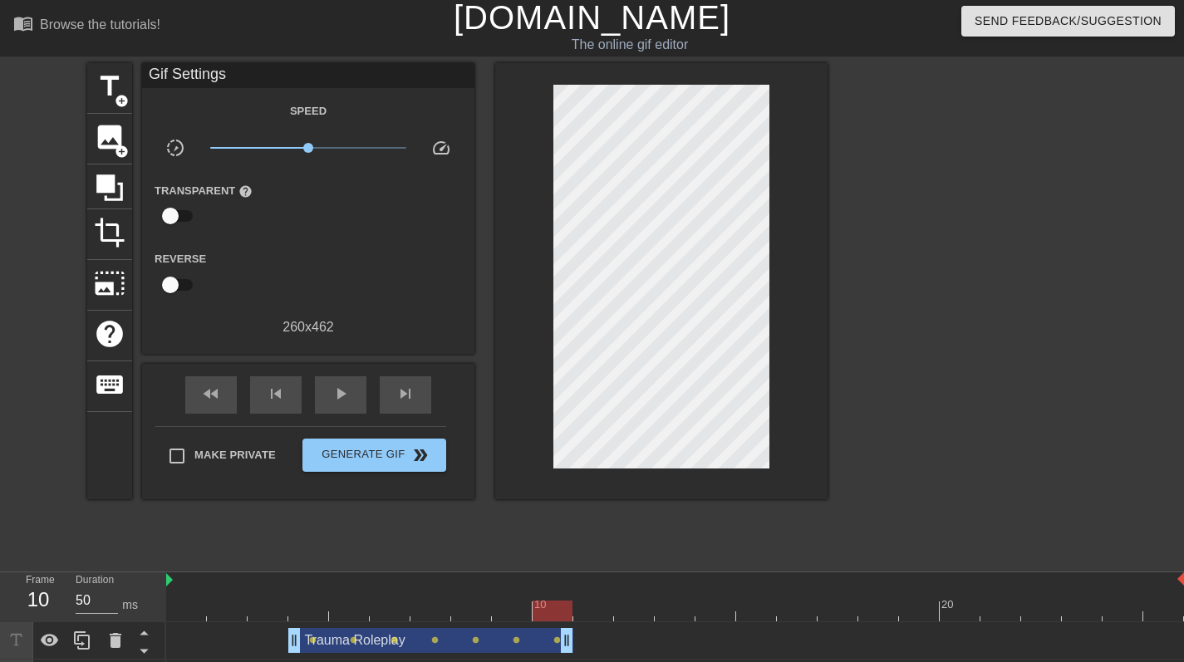
drag, startPoint x: 1176, startPoint y: 635, endPoint x: 568, endPoint y: 626, distance: 607.4
click at [568, 626] on div "Trauma Roleplay drag_handle drag_handle lens lens lens lens lens lens lens" at bounding box center [675, 640] width 1018 height 37
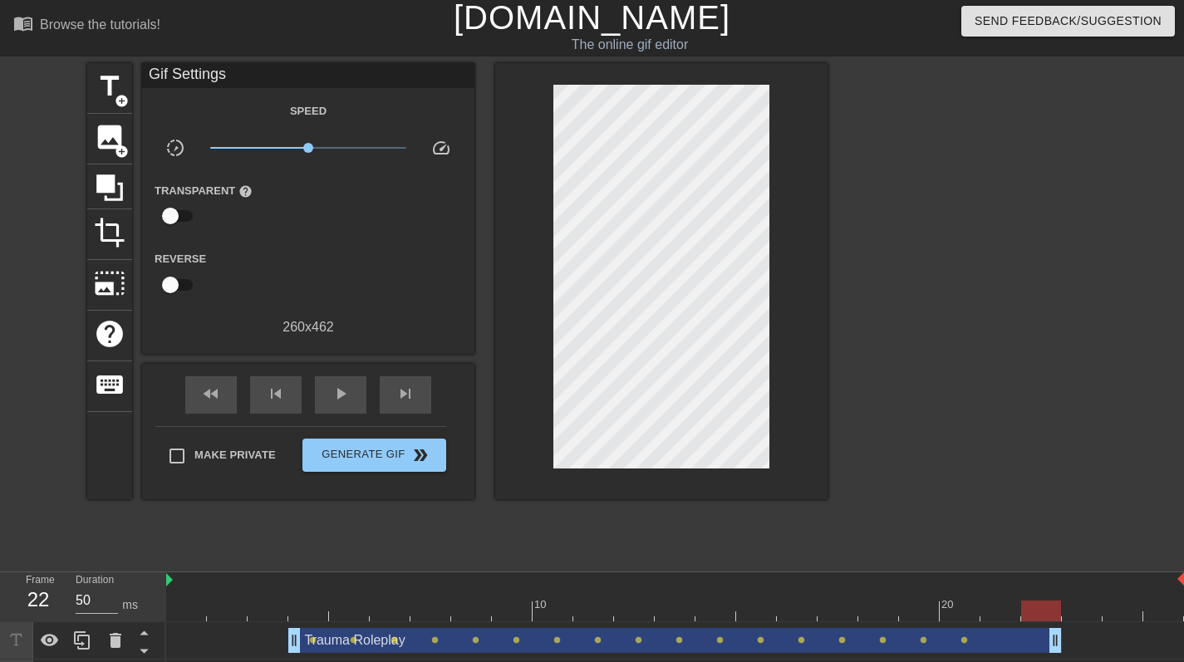
drag, startPoint x: 562, startPoint y: 636, endPoint x: 1037, endPoint y: 620, distance: 474.7
click at [1039, 620] on div "10 20 Trauma Roleplay drag_handle drag_handle lens lens lens lens lens lens len…" at bounding box center [675, 634] width 1018 height 125
drag, startPoint x: 1052, startPoint y: 643, endPoint x: 940, endPoint y: 645, distance: 112.2
click at [940, 645] on div "Trauma Roleplay drag_handle drag_handle lens lens lens lens lens lens lens lens…" at bounding box center [675, 640] width 1018 height 25
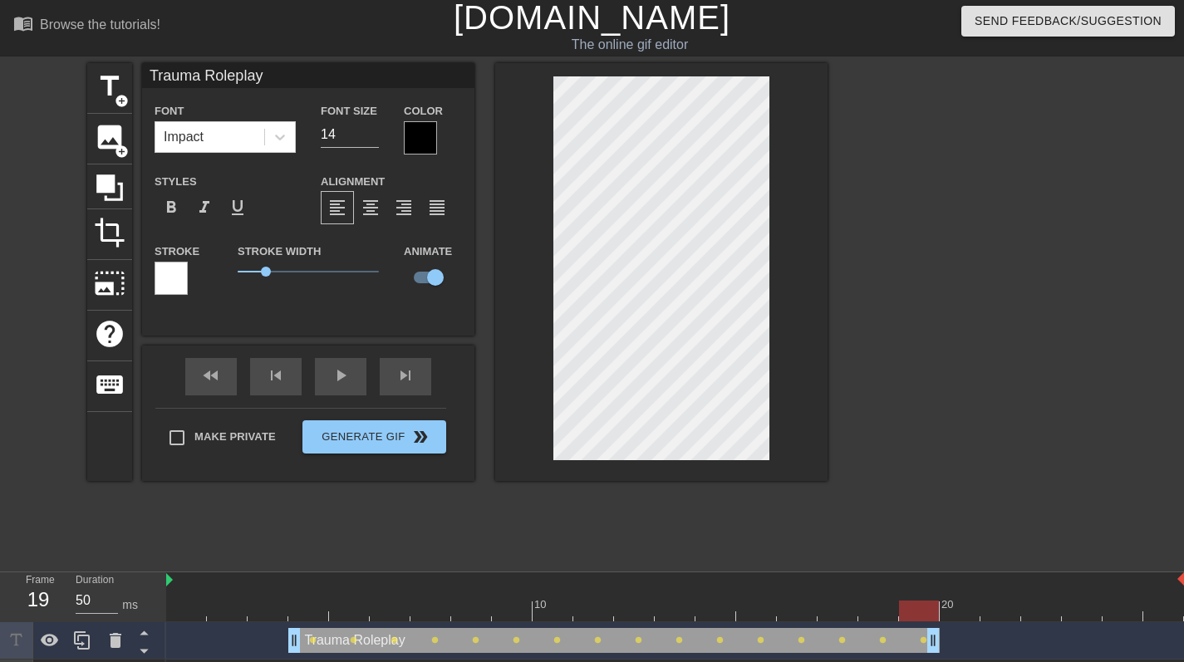
drag, startPoint x: 936, startPoint y: 639, endPoint x: 952, endPoint y: 636, distance: 16.8
click at [952, 636] on div "Trauma Roleplay drag_handle drag_handle lens lens lens lens lens lens lens lens…" at bounding box center [675, 640] width 1018 height 25
drag, startPoint x: 934, startPoint y: 637, endPoint x: 966, endPoint y: 633, distance: 32.7
drag, startPoint x: 973, startPoint y: 642, endPoint x: 940, endPoint y: 642, distance: 33.2
click at [940, 642] on div "Trauma Roleplay drag_handle drag_handle lens lens lens lens lens lens lens lens…" at bounding box center [675, 640] width 1018 height 25
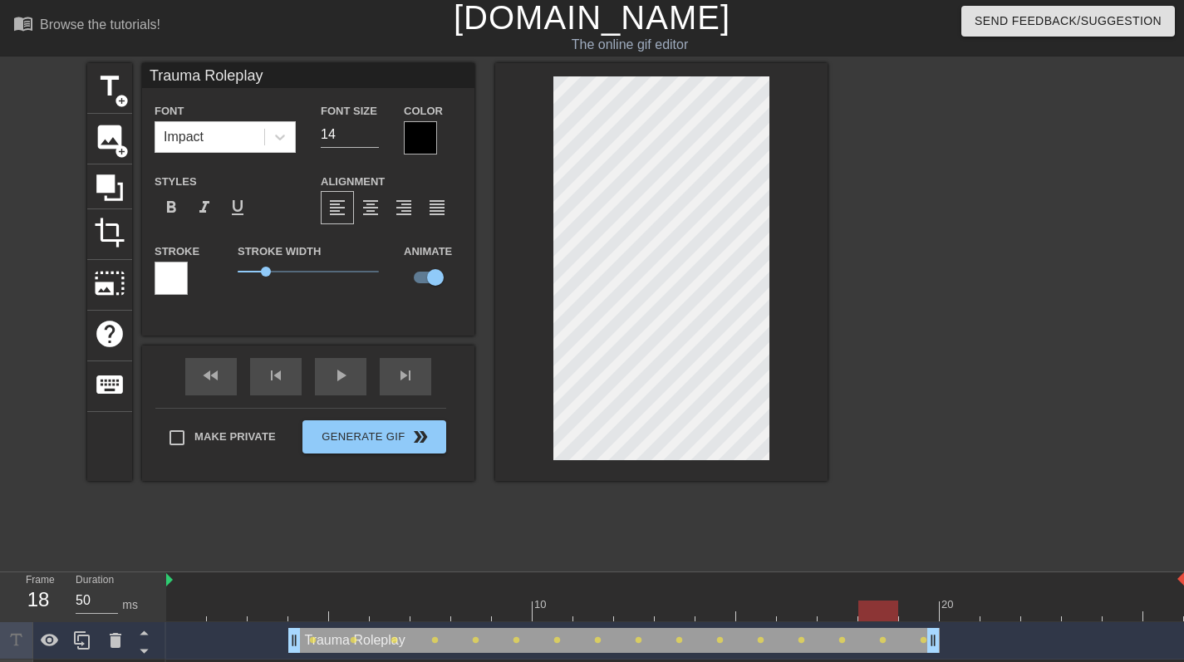
click at [878, 613] on div at bounding box center [675, 611] width 1018 height 21
click at [842, 614] on div at bounding box center [675, 611] width 1018 height 21
click at [793, 603] on div at bounding box center [675, 611] width 1018 height 21
click at [752, 600] on div "10 20" at bounding box center [675, 596] width 1018 height 49
click at [715, 601] on div at bounding box center [675, 611] width 1018 height 21
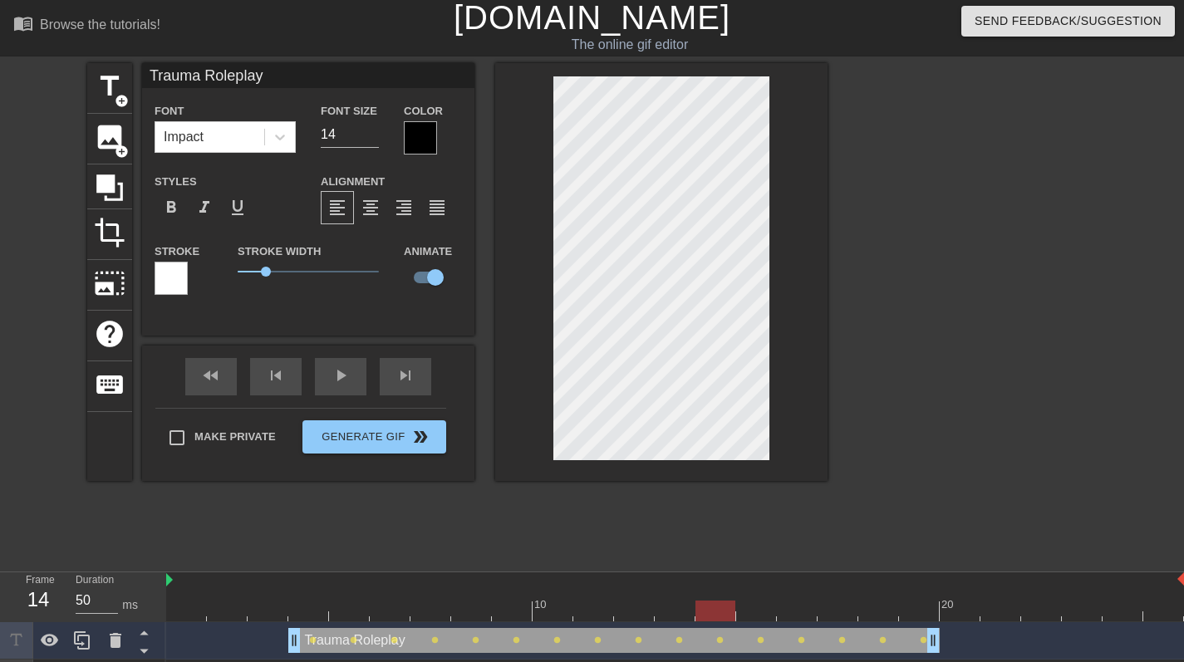
click at [675, 604] on div at bounding box center [675, 611] width 1018 height 21
click at [631, 610] on div at bounding box center [675, 611] width 1018 height 21
type input "13"
click at [373, 137] on input "13" at bounding box center [350, 134] width 58 height 27
click at [596, 609] on div at bounding box center [675, 611] width 1018 height 21
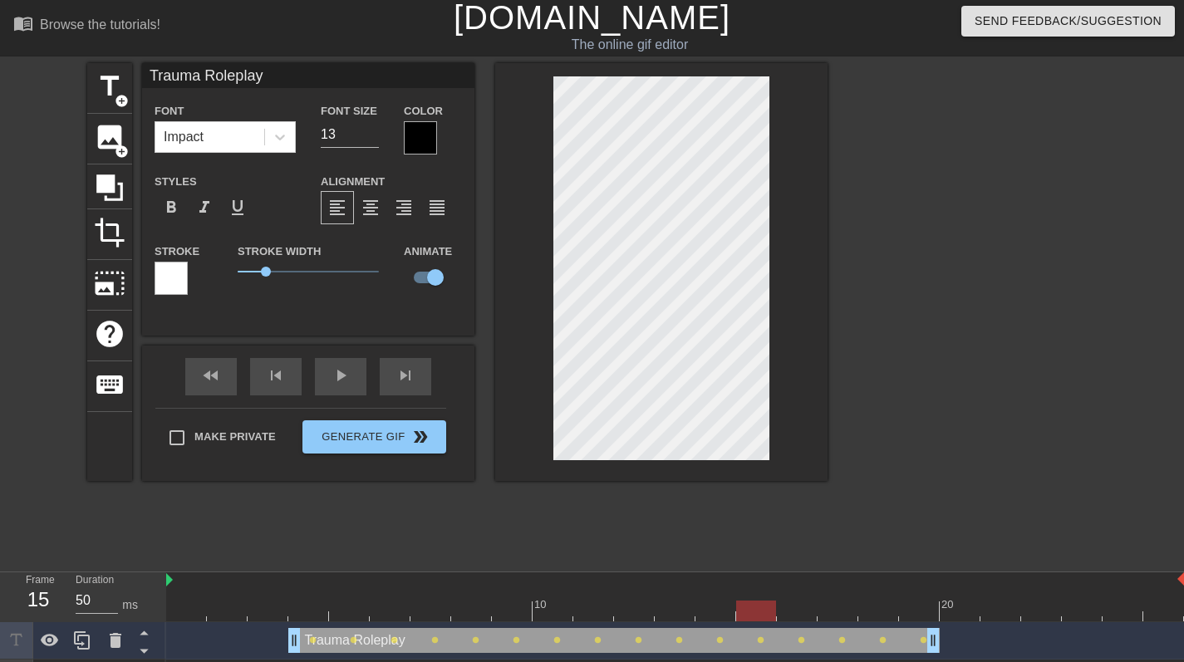
click at [753, 611] on div at bounding box center [675, 611] width 1018 height 21
click at [601, 611] on div at bounding box center [675, 611] width 1018 height 21
click at [916, 611] on div at bounding box center [675, 611] width 1018 height 21
click at [896, 612] on div at bounding box center [675, 611] width 1018 height 21
click at [859, 612] on div at bounding box center [878, 611] width 40 height 21
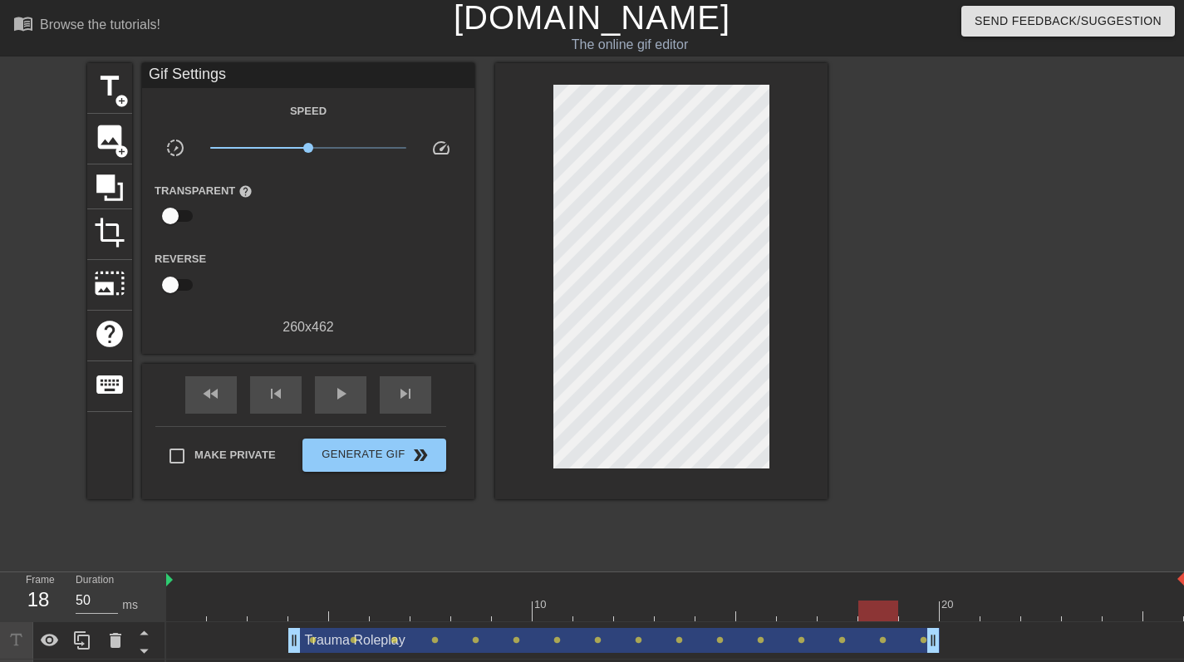
click at [909, 608] on div at bounding box center [675, 611] width 1018 height 21
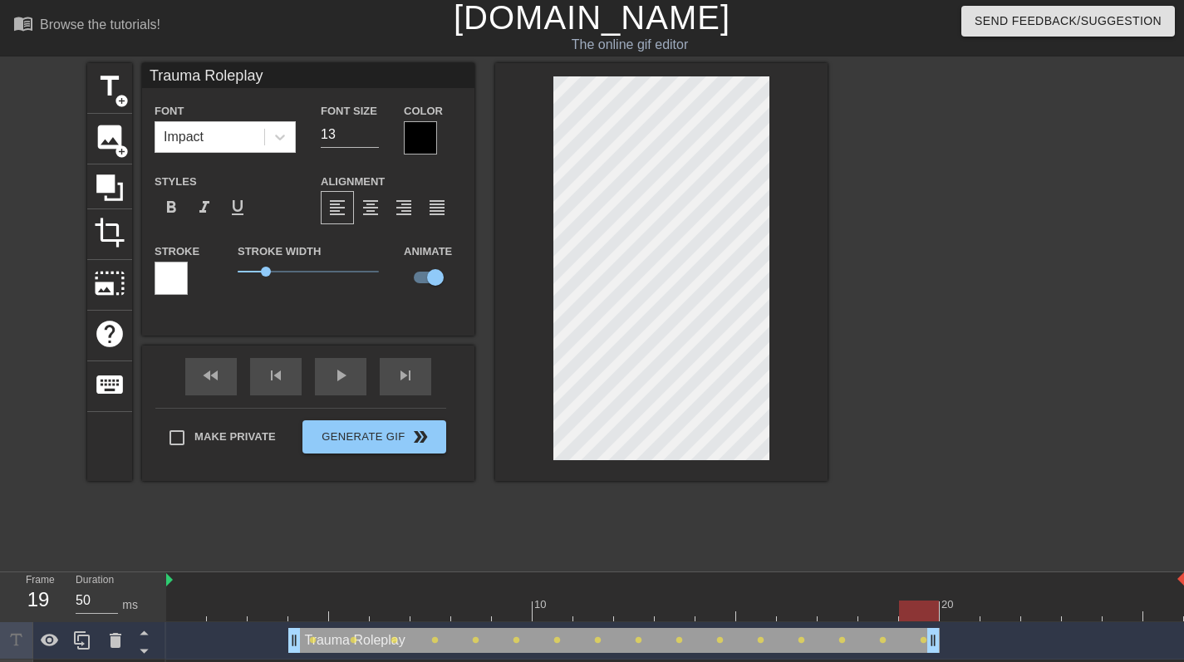
click at [879, 611] on div at bounding box center [675, 611] width 1018 height 21
click at [926, 609] on div at bounding box center [675, 611] width 1018 height 21
click at [889, 609] on div at bounding box center [675, 611] width 1018 height 21
click at [847, 608] on div at bounding box center [675, 611] width 1018 height 21
click at [801, 607] on div at bounding box center [675, 611] width 1018 height 21
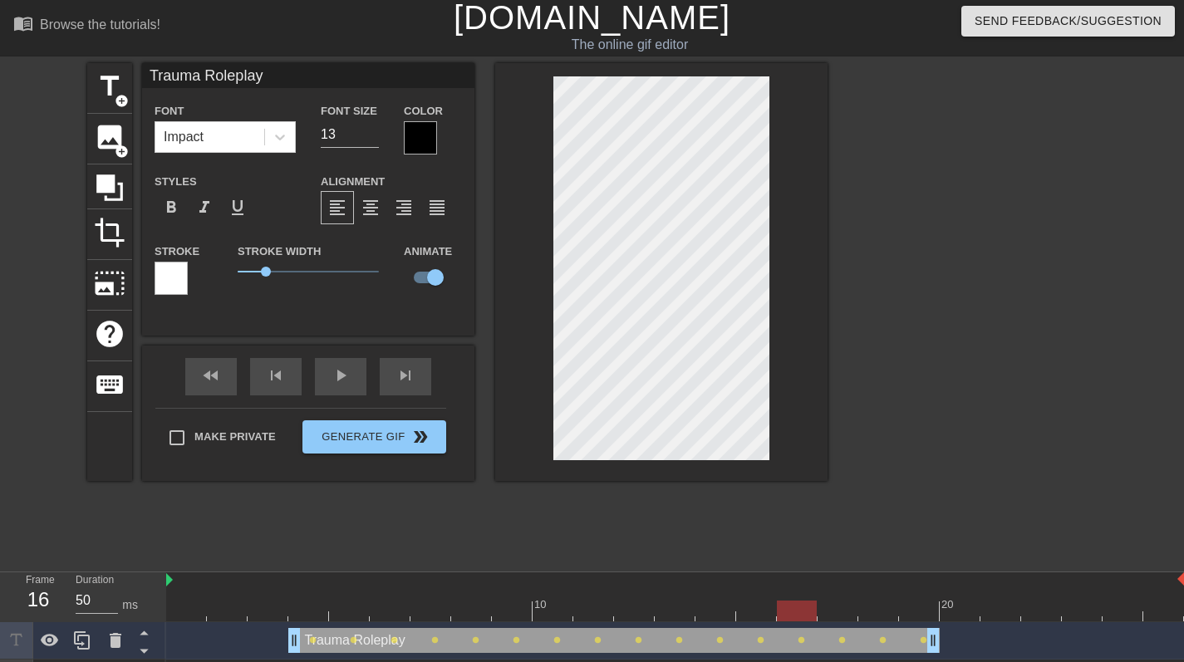
click at [761, 607] on div at bounding box center [675, 611] width 1018 height 21
click at [713, 612] on div at bounding box center [675, 611] width 1018 height 21
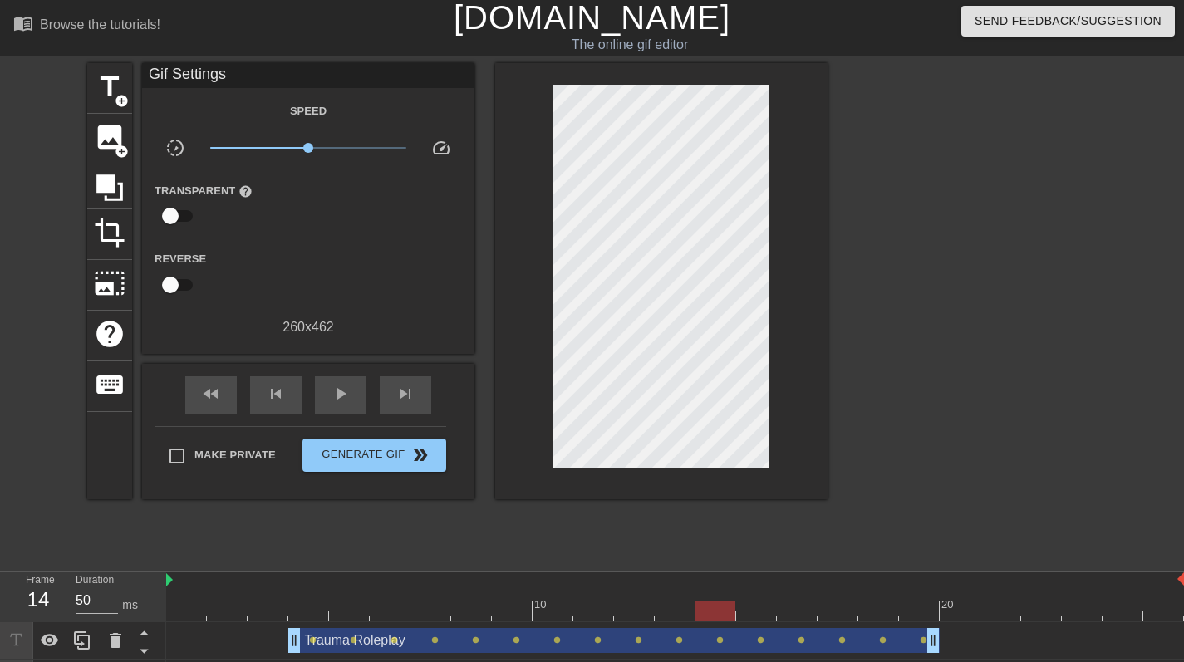
scroll to position [2, 6]
click at [867, 295] on div at bounding box center [971, 312] width 249 height 498
click at [853, 332] on div at bounding box center [971, 312] width 249 height 498
click at [953, 353] on div at bounding box center [971, 312] width 249 height 498
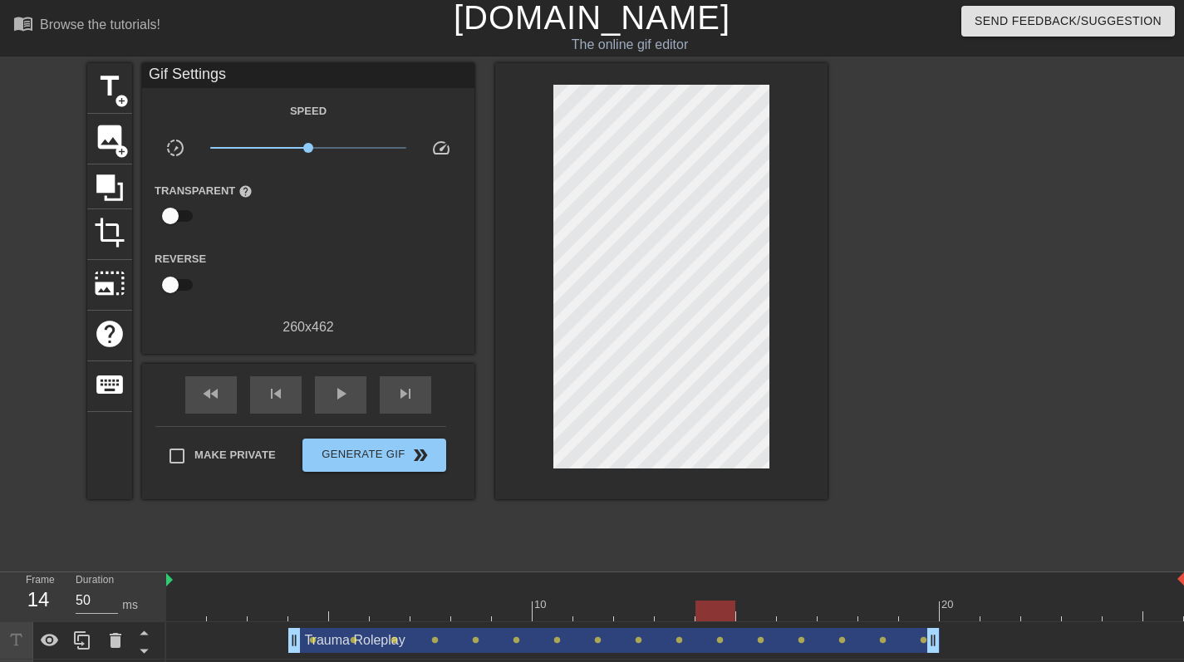
click at [953, 353] on div at bounding box center [971, 312] width 249 height 498
click at [641, 542] on div "title add_circle image add_circle crop photo_size_select_large help keyboard Gi…" at bounding box center [457, 312] width 740 height 498
click at [345, 386] on span "play_arrow" at bounding box center [341, 394] width 20 height 20
click at [346, 397] on span "pause" at bounding box center [341, 394] width 20 height 20
click at [336, 598] on div at bounding box center [349, 599] width 41 height 21
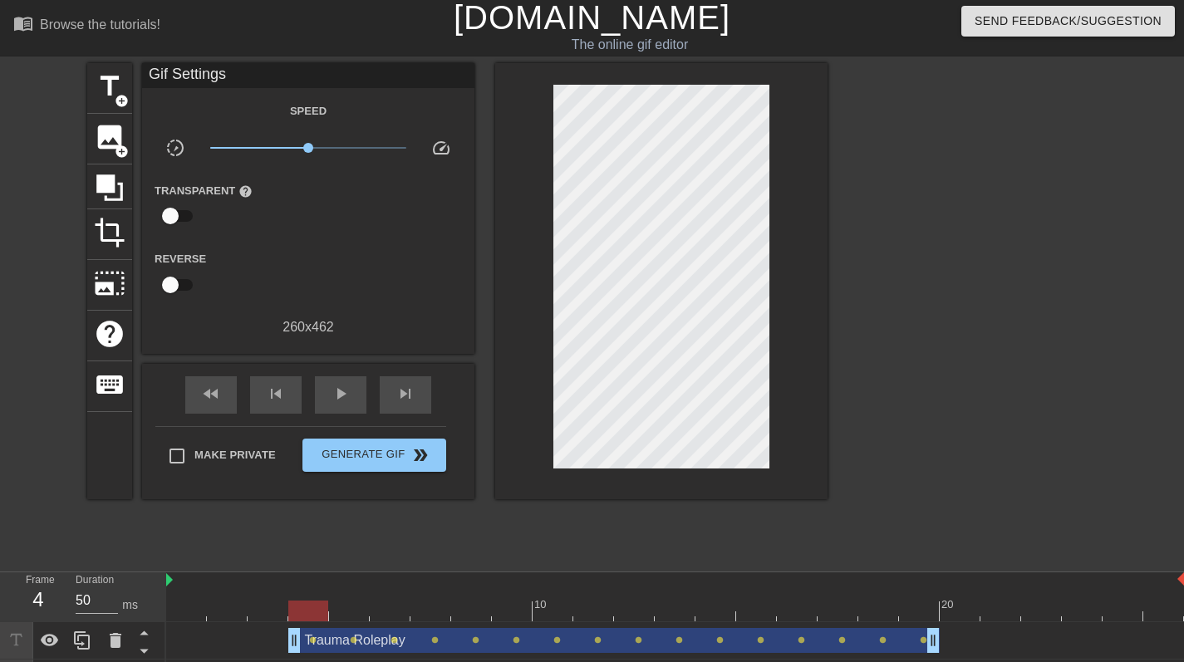
click at [324, 602] on div at bounding box center [675, 611] width 1018 height 21
click at [908, 230] on div at bounding box center [971, 312] width 249 height 498
click at [265, 278] on div at bounding box center [253, 274] width 111 height 52
click at [114, 287] on span "photo_size_select_large" at bounding box center [110, 284] width 32 height 32
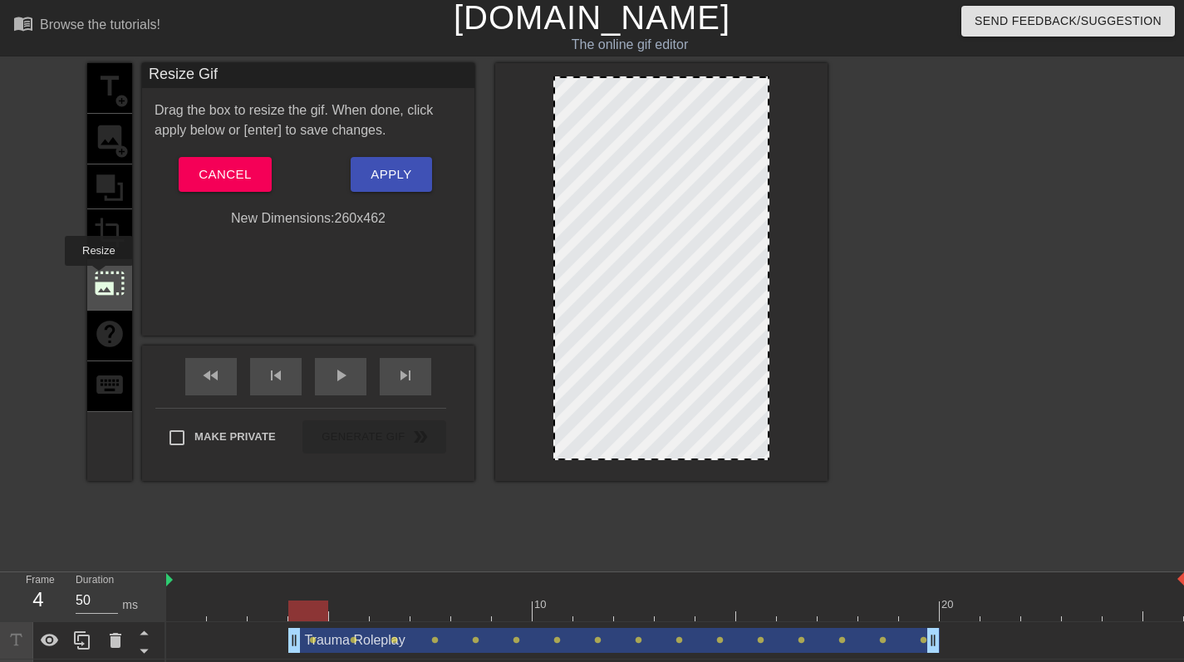
click at [99, 277] on span "photo_size_select_large" at bounding box center [110, 284] width 32 height 32
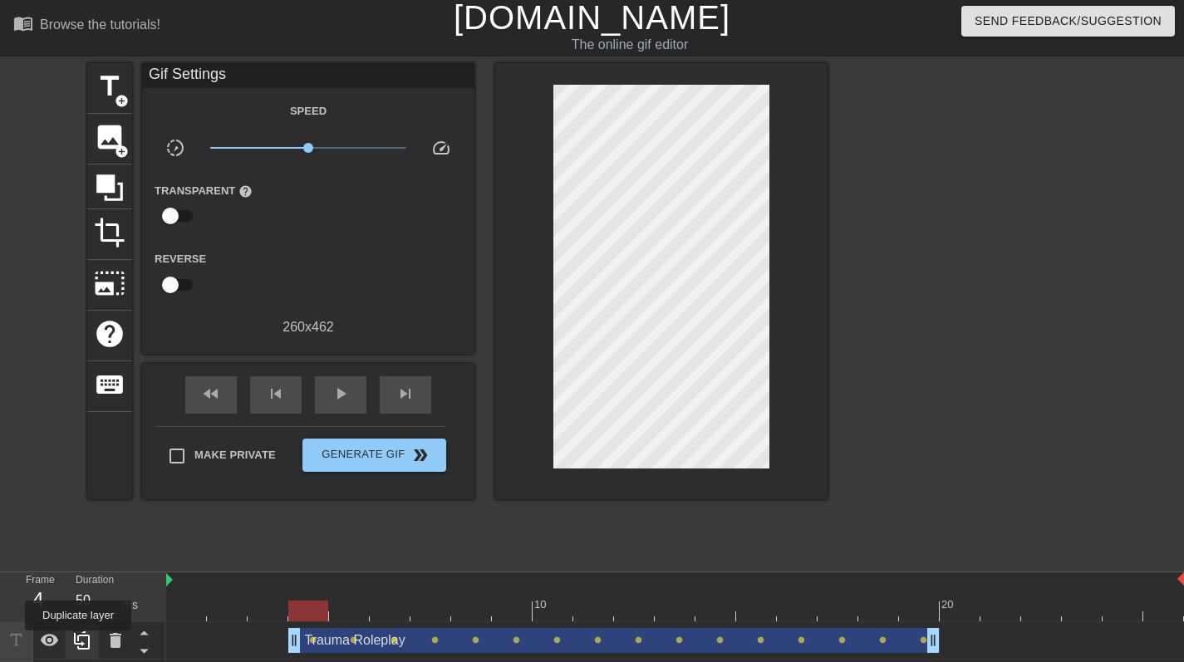
scroll to position [40, 0]
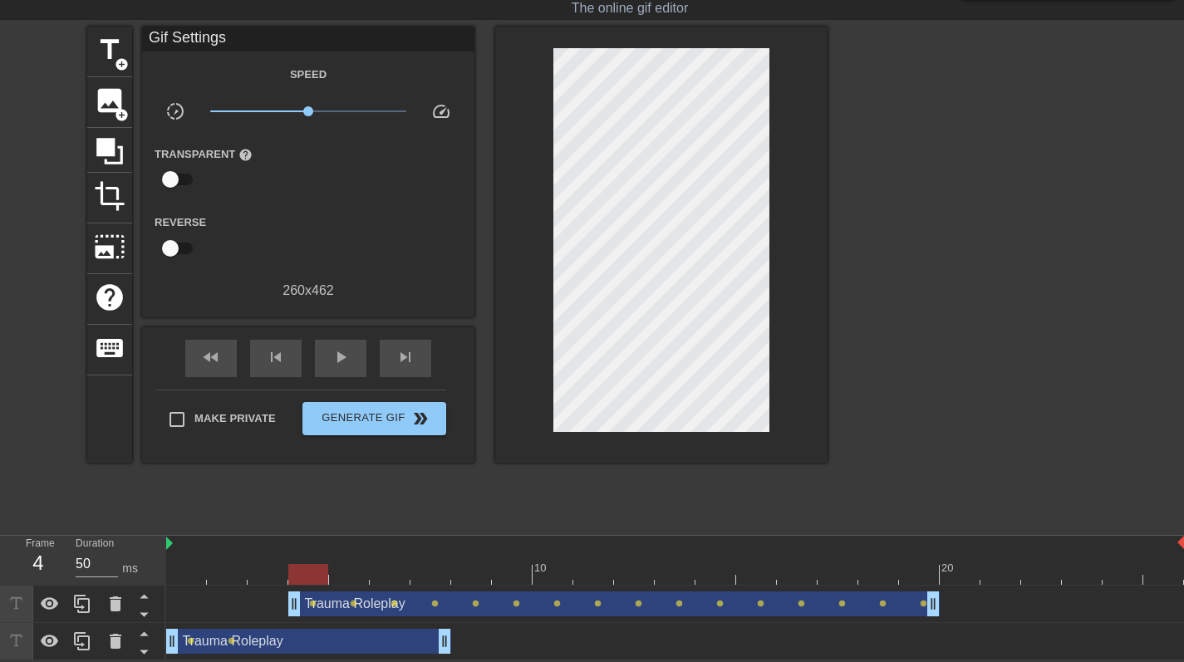
click at [20, 607] on icon at bounding box center [16, 603] width 19 height 19
click at [52, 601] on icon at bounding box center [50, 603] width 18 height 12
click at [52, 601] on icon at bounding box center [50, 605] width 18 height 16
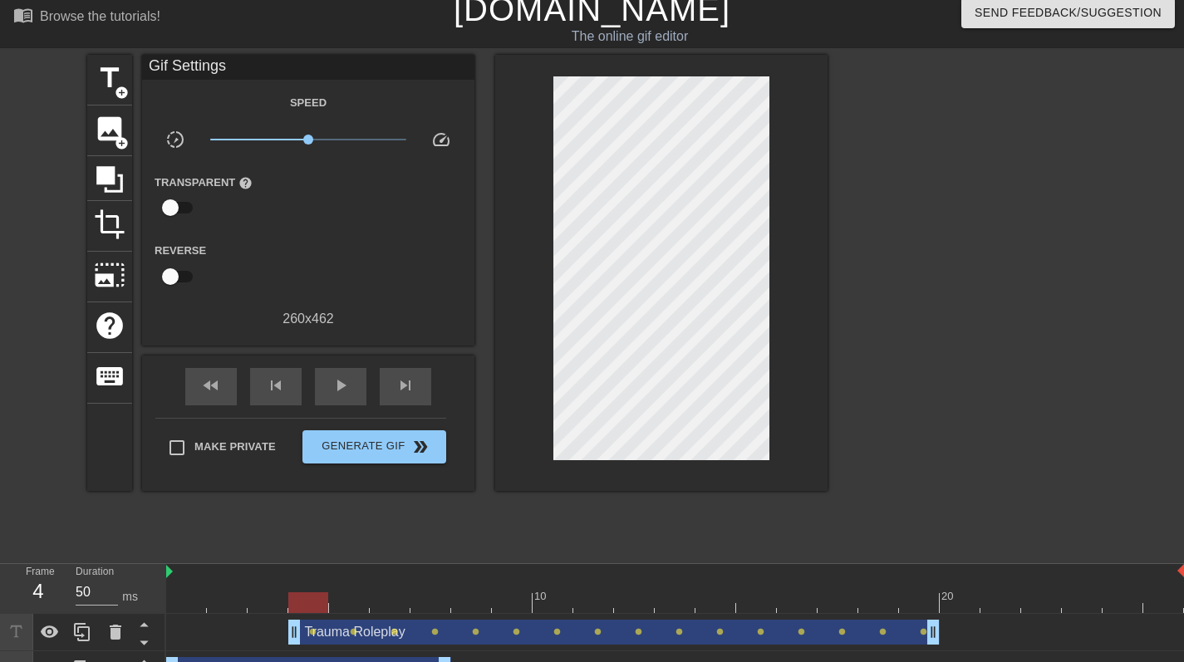
scroll to position [15, 0]
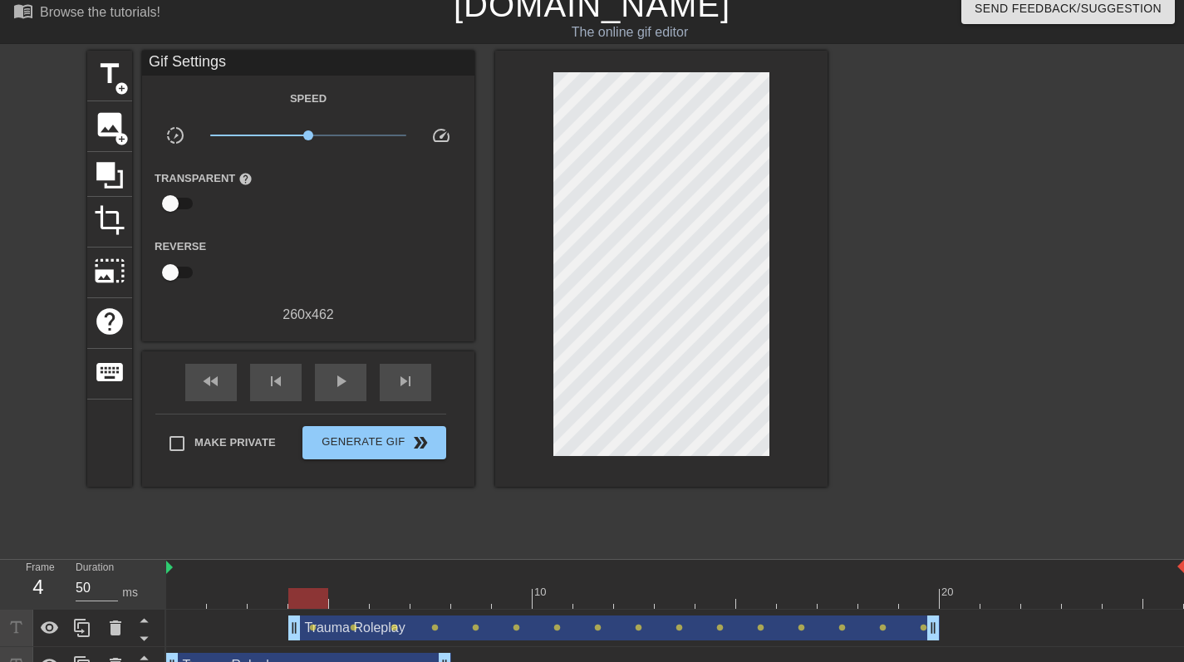
click at [960, 164] on div at bounding box center [971, 300] width 249 height 498
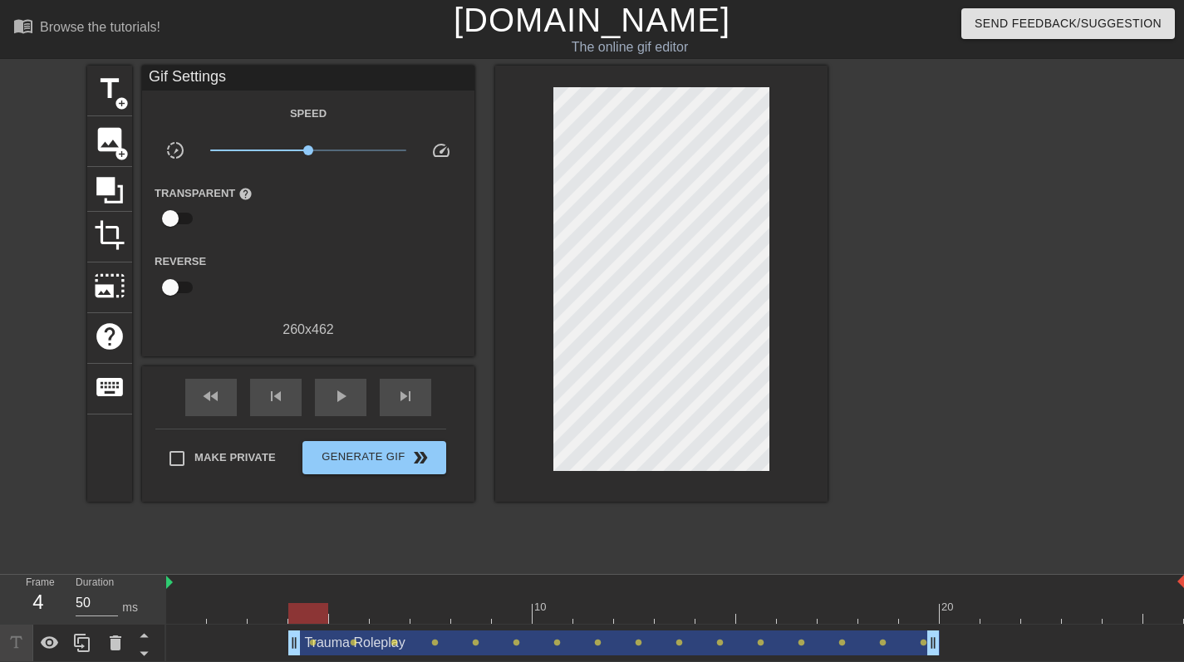
scroll to position [40, 0]
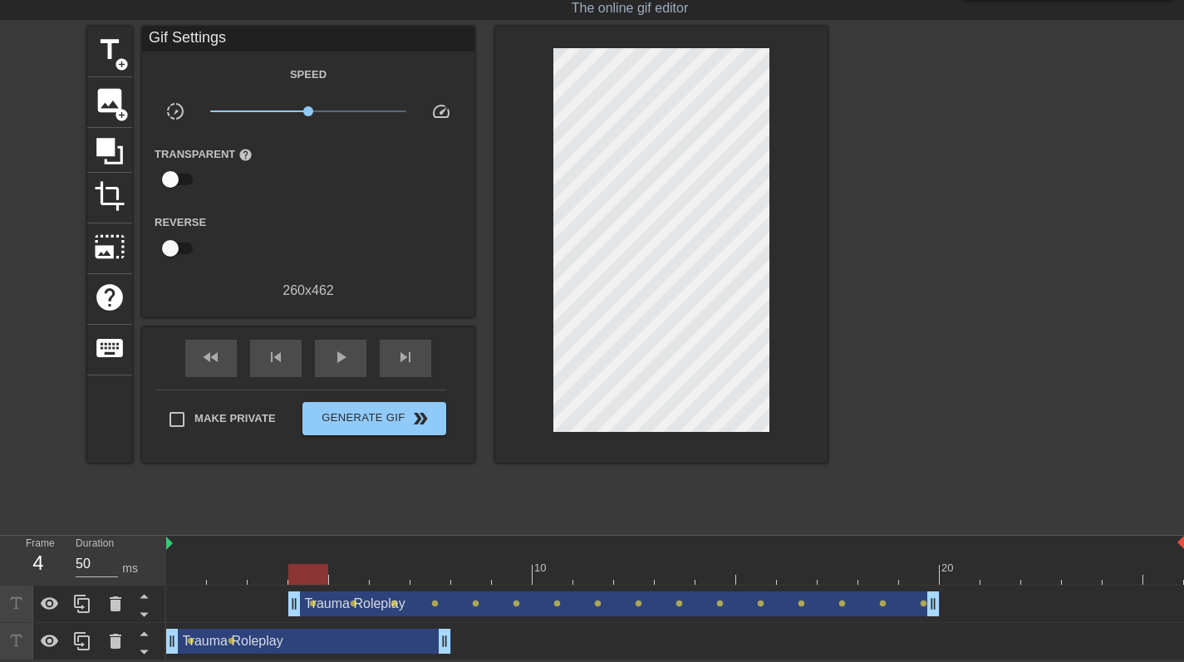
click at [39, 567] on div "4" at bounding box center [38, 563] width 25 height 30
click at [25, 605] on icon at bounding box center [16, 603] width 19 height 19
click at [728, 597] on div "Trauma Roleplay drag_handle drag_handle" at bounding box center [613, 604] width 651 height 25
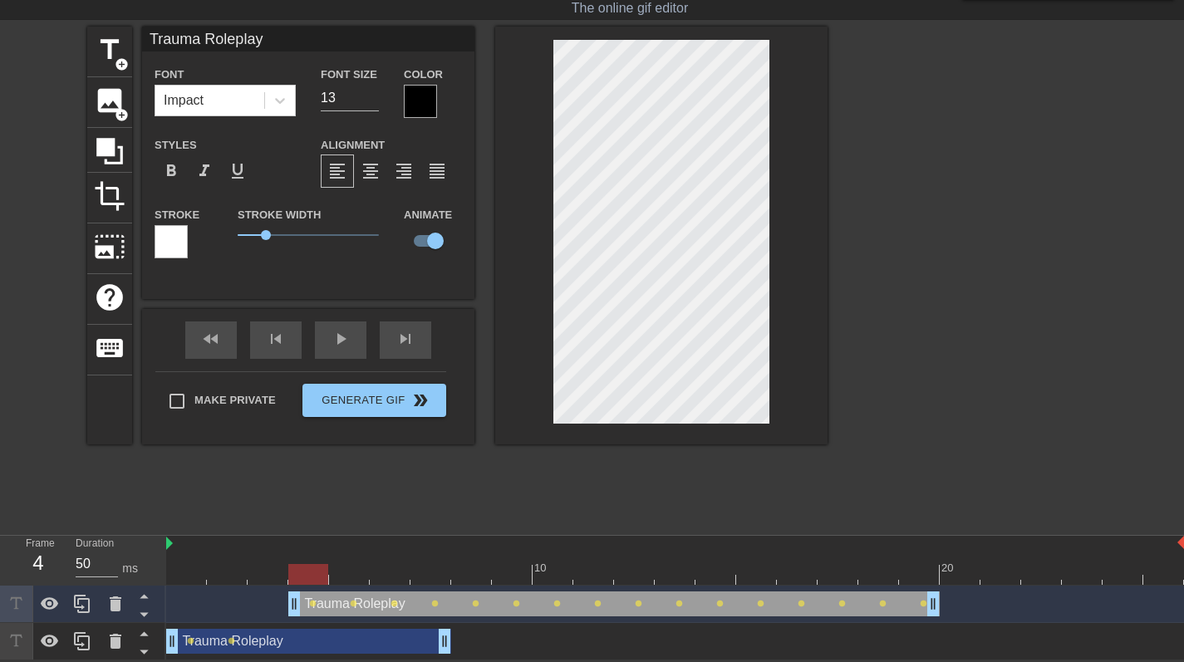
click at [912, 572] on div at bounding box center [675, 574] width 1018 height 21
click at [882, 573] on div at bounding box center [675, 574] width 1018 height 21
click at [851, 573] on div at bounding box center [675, 574] width 1018 height 21
click at [823, 575] on div at bounding box center [838, 574] width 40 height 21
click at [798, 575] on div at bounding box center [675, 574] width 1018 height 21
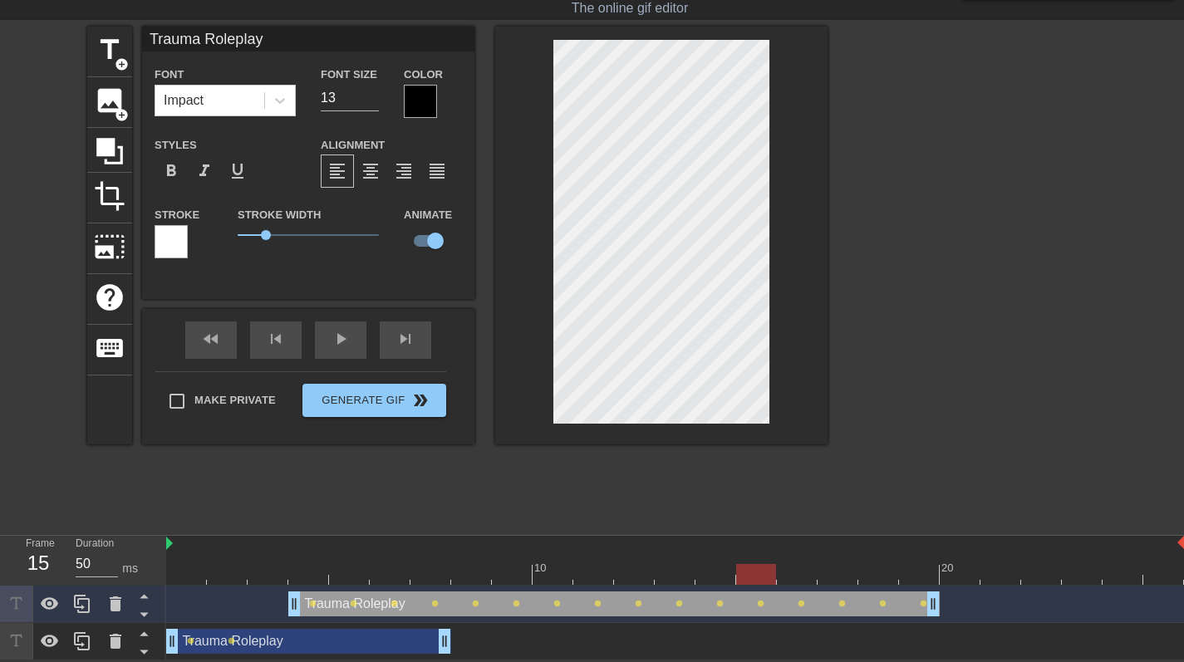
click at [753, 567] on div at bounding box center [675, 574] width 1018 height 21
click at [713, 570] on div at bounding box center [675, 574] width 1018 height 21
click at [759, 583] on div "10 20" at bounding box center [675, 561] width 1018 height 50
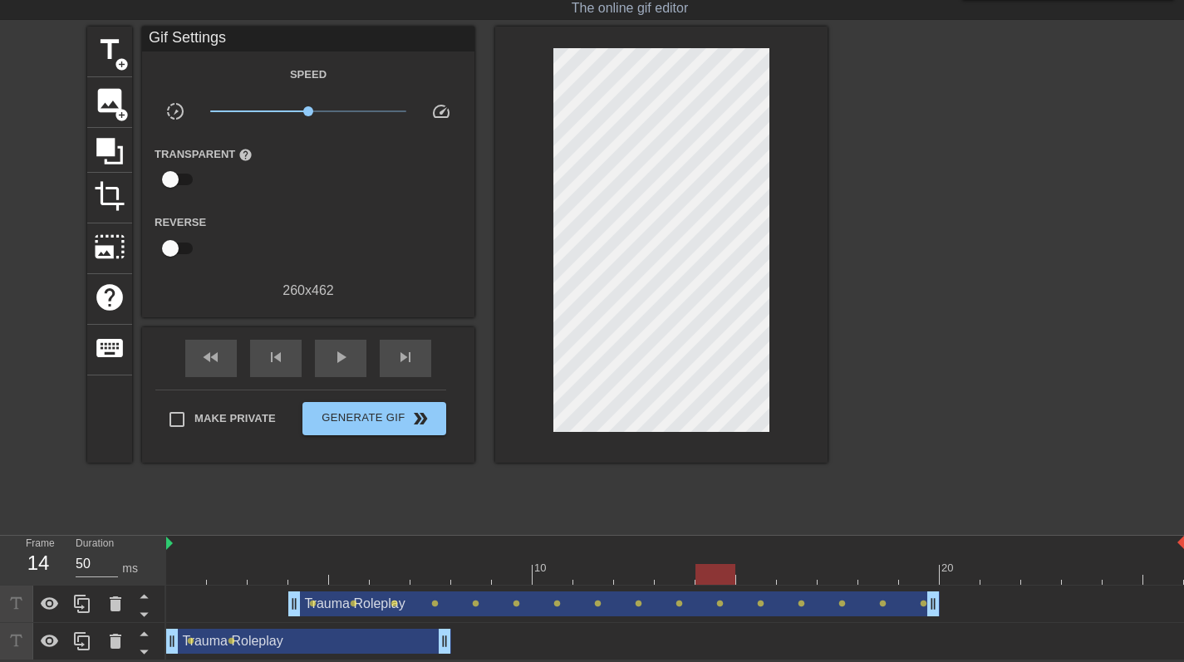
click at [786, 579] on div at bounding box center [675, 574] width 1018 height 21
click at [760, 579] on div at bounding box center [675, 574] width 1018 height 21
click at [805, 574] on div at bounding box center [675, 574] width 1018 height 21
click at [861, 560] on div at bounding box center [861, 568] width 3 height 17
click at [823, 560] on div at bounding box center [838, 563] width 41 height 21
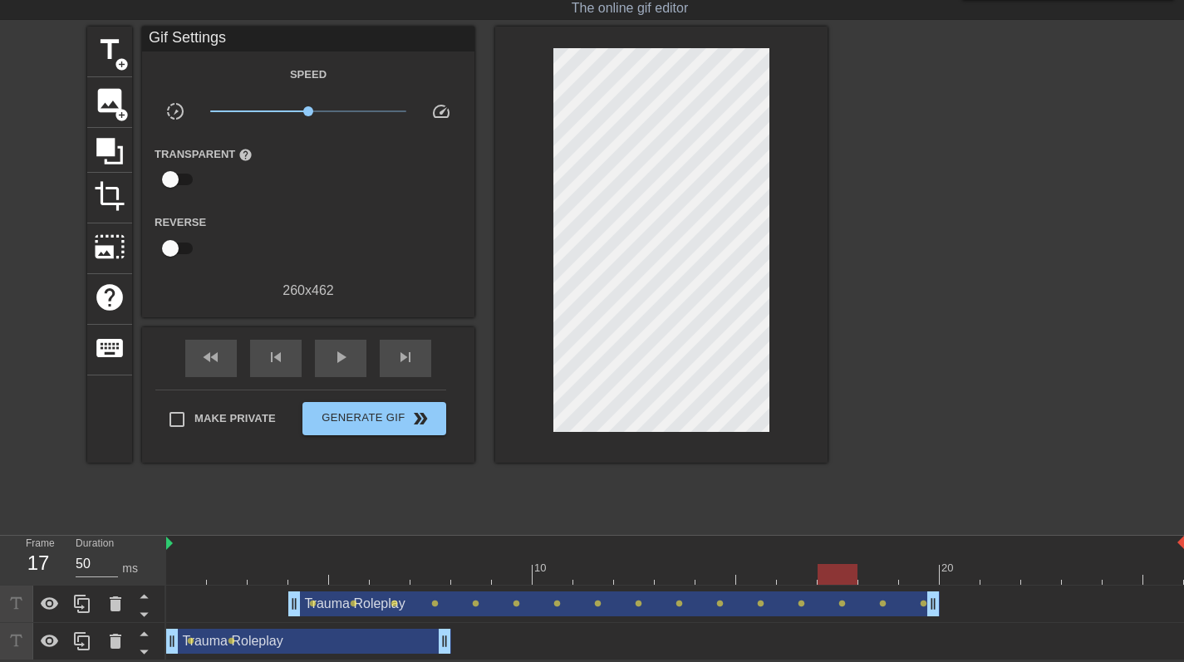
click at [799, 560] on div at bounding box center [797, 563] width 41 height 21
click at [772, 560] on div at bounding box center [756, 563] width 41 height 21
click at [720, 568] on div at bounding box center [675, 574] width 1018 height 21
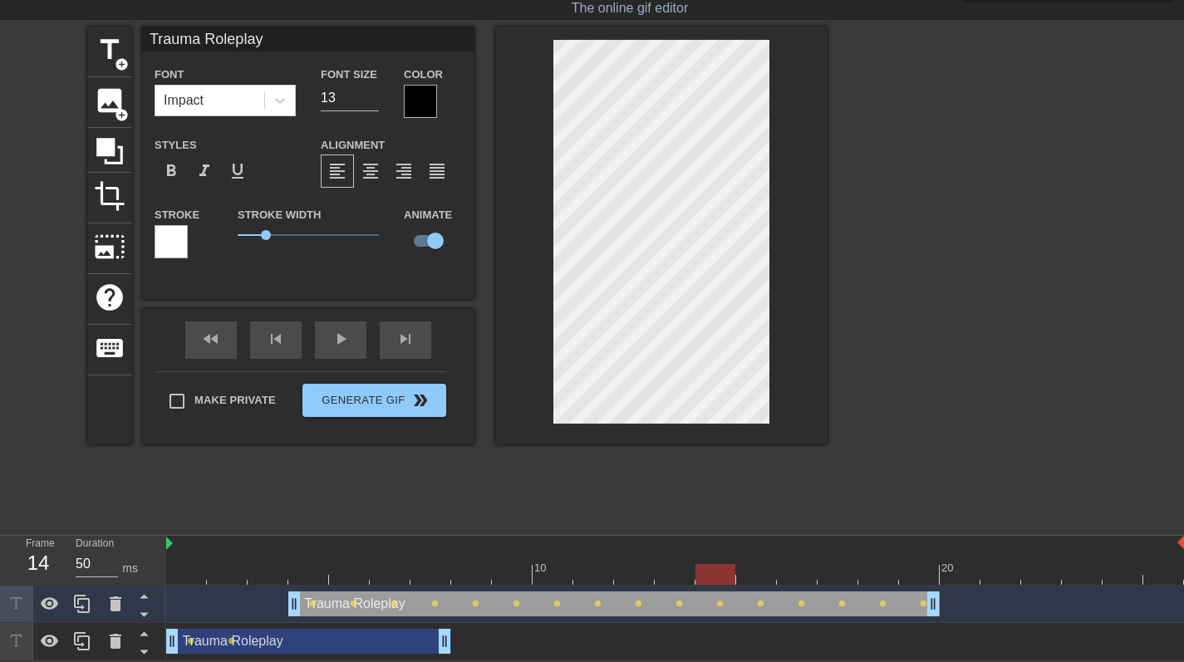
click at [677, 557] on div at bounding box center [675, 563] width 41 height 21
click at [634, 562] on div at bounding box center [634, 563] width 41 height 21
click at [607, 578] on div at bounding box center [675, 574] width 1018 height 21
click at [550, 577] on div at bounding box center [675, 574] width 1018 height 21
click at [513, 574] on div at bounding box center [675, 574] width 1018 height 21
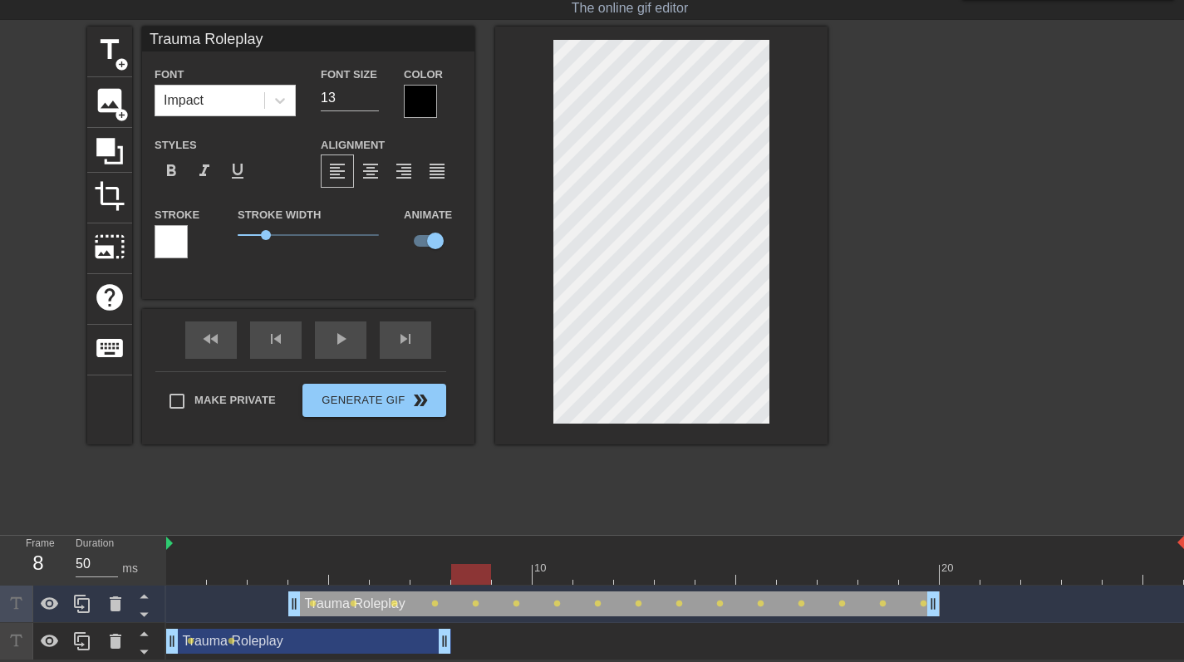
click at [468, 566] on div at bounding box center [675, 574] width 1018 height 21
click at [430, 575] on div at bounding box center [675, 574] width 1018 height 21
click at [395, 567] on div at bounding box center [675, 574] width 1018 height 21
click at [359, 566] on div at bounding box center [675, 574] width 1018 height 21
click at [311, 574] on div at bounding box center [675, 574] width 1018 height 21
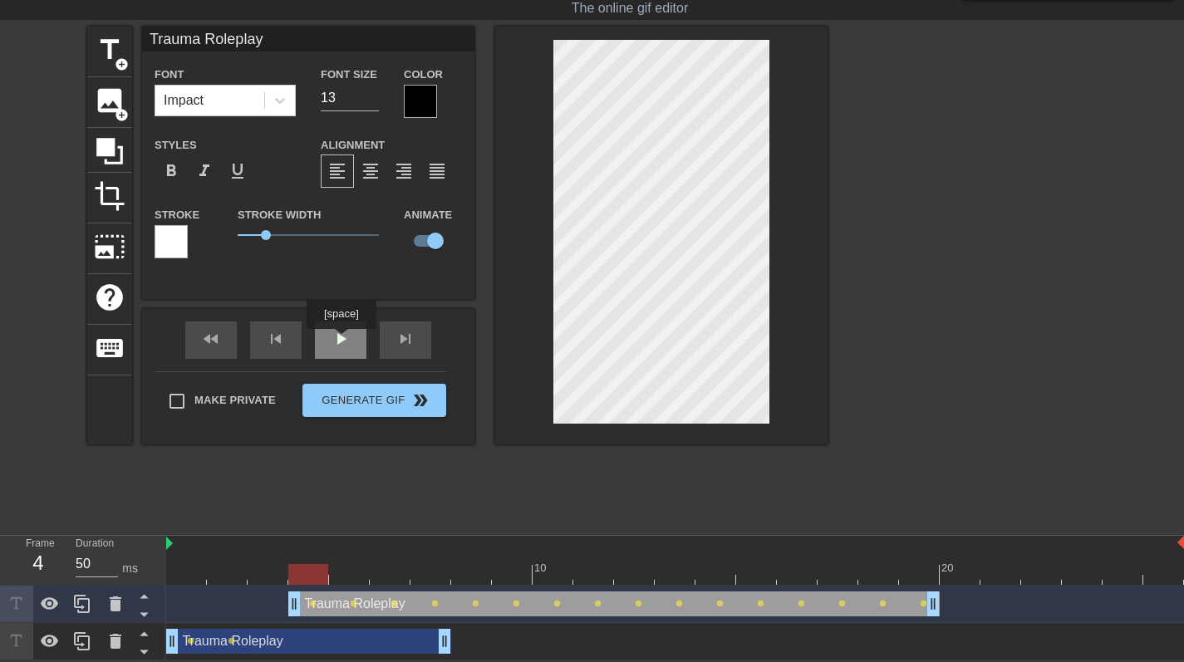
click at [343, 341] on div "play_arrow" at bounding box center [341, 340] width 52 height 37
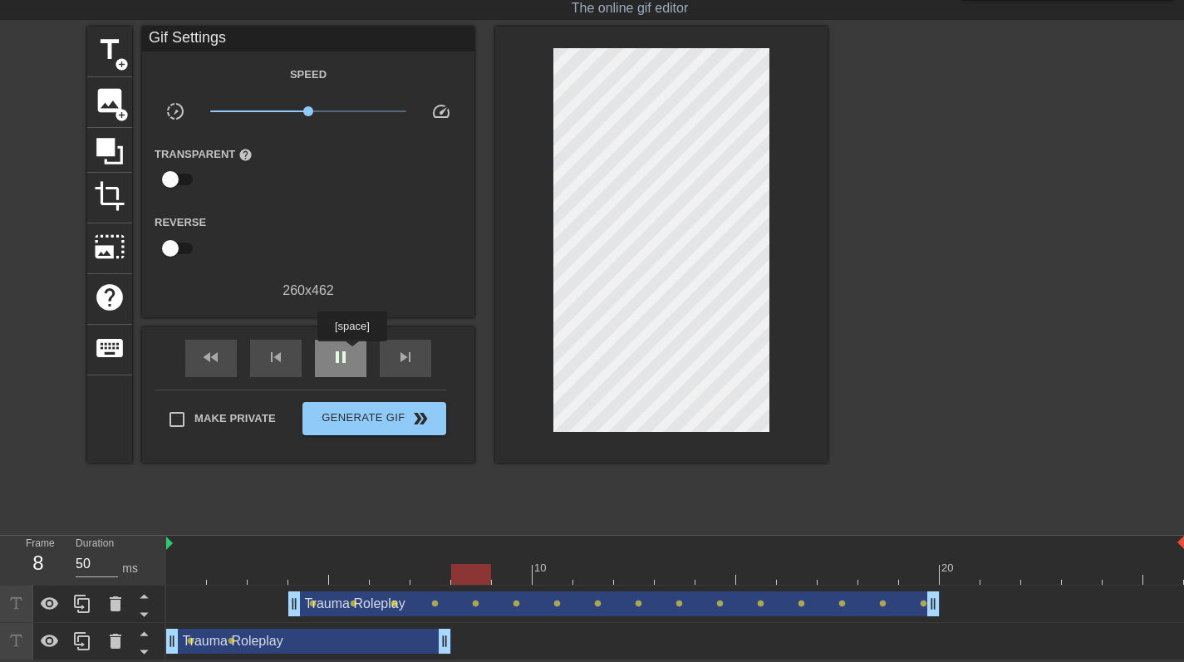
click at [354, 353] on div "pause" at bounding box center [341, 358] width 52 height 37
